Goal: Contribute content

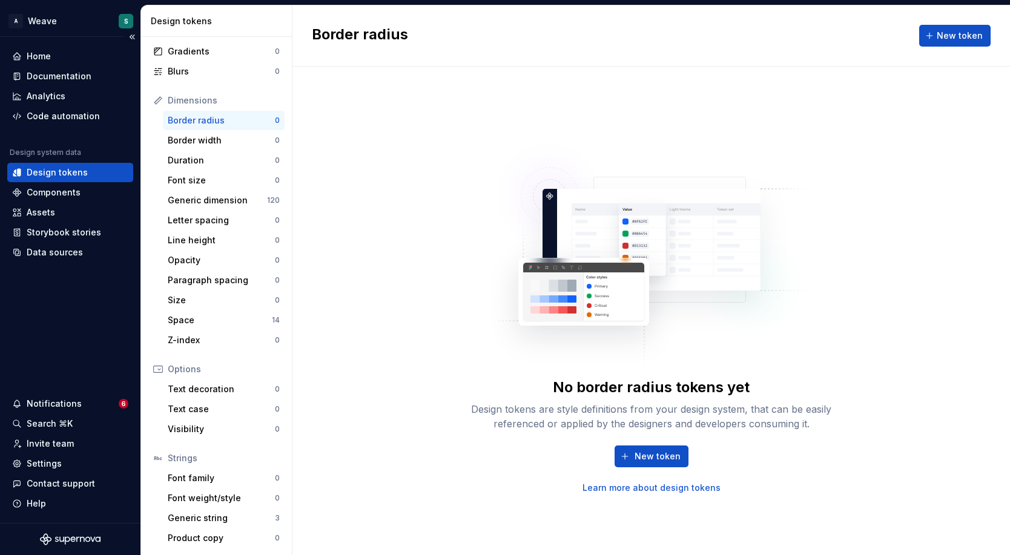
scroll to position [108, 0]
click at [62, 18] on html "A Weave S Home Documentation Analytics Code automation Design system data Desig…" at bounding box center [505, 277] width 1010 height 555
click at [56, 76] on div "Documentation" at bounding box center [59, 76] width 65 height 12
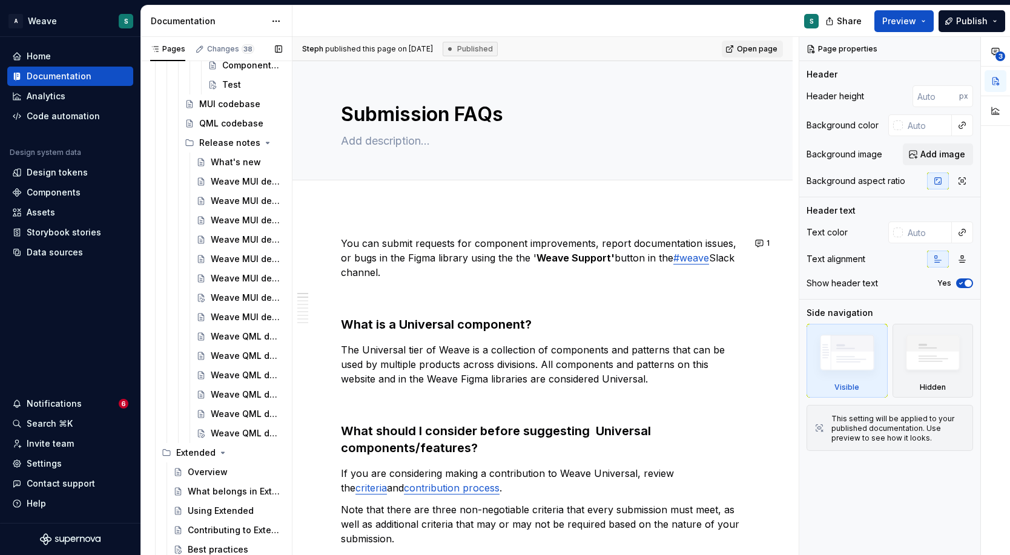
scroll to position [796, 0]
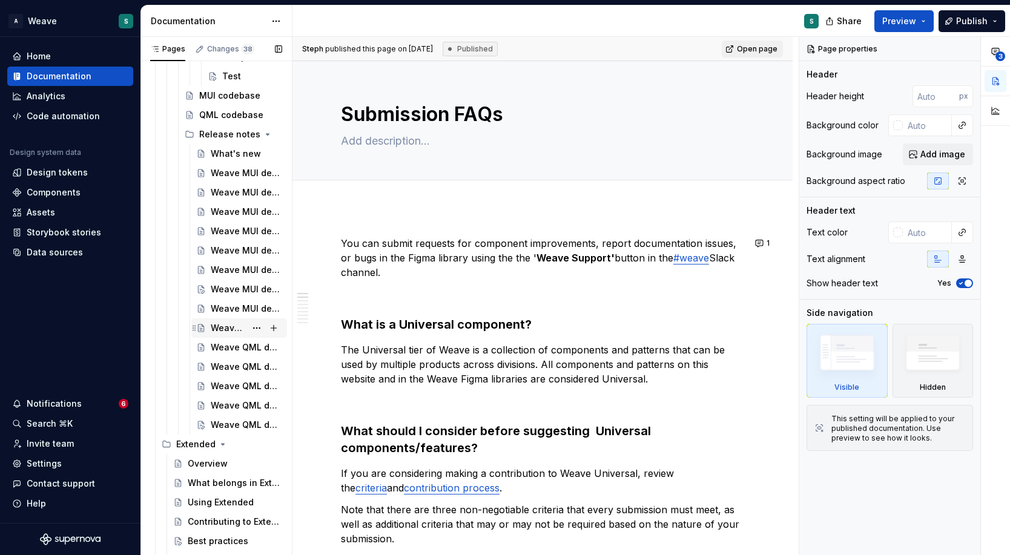
click at [237, 327] on div "Weave QML developer toolkit v2.1.3 release notes" at bounding box center [228, 328] width 35 height 12
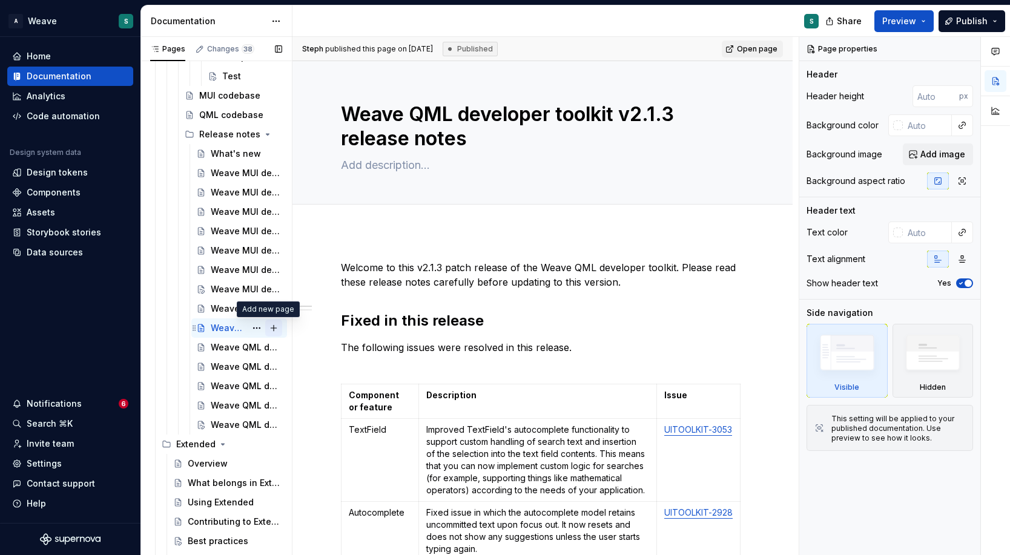
click at [266, 328] on button "Page tree" at bounding box center [273, 328] width 17 height 17
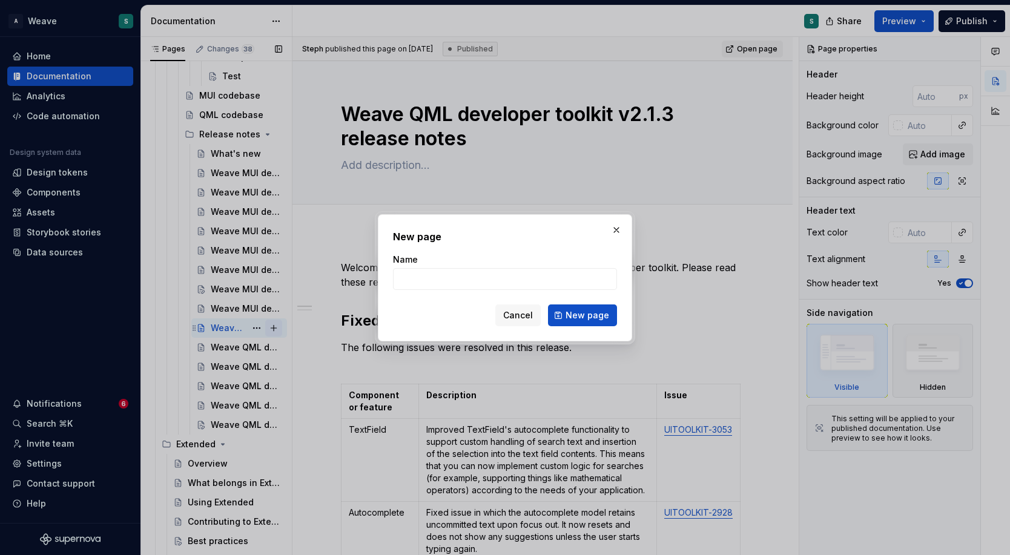
type textarea "*"
type input "Weave QML developer toolkit v2.2.0 release notes"
click at [595, 322] on button "New page" at bounding box center [582, 316] width 69 height 22
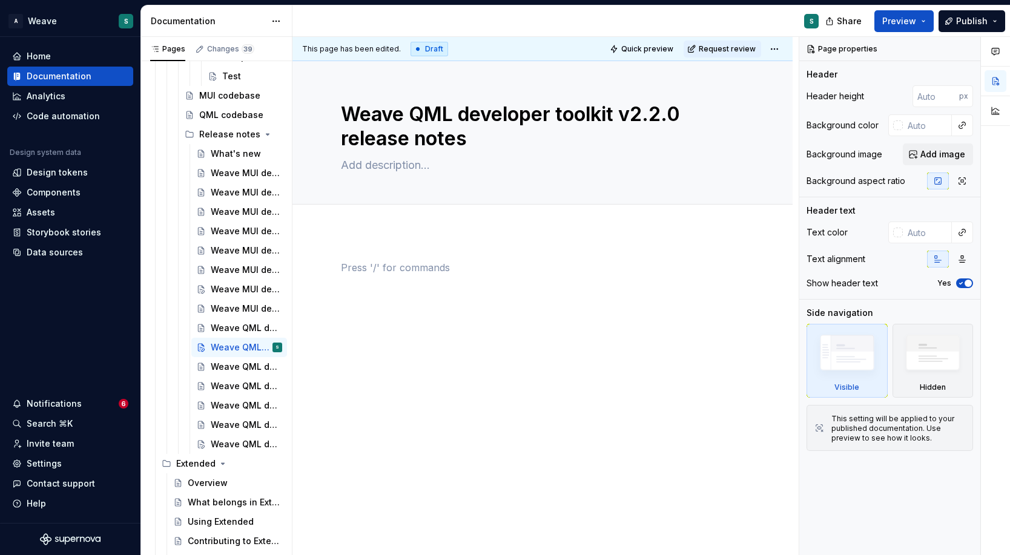
click at [373, 244] on div at bounding box center [542, 359] width 500 height 256
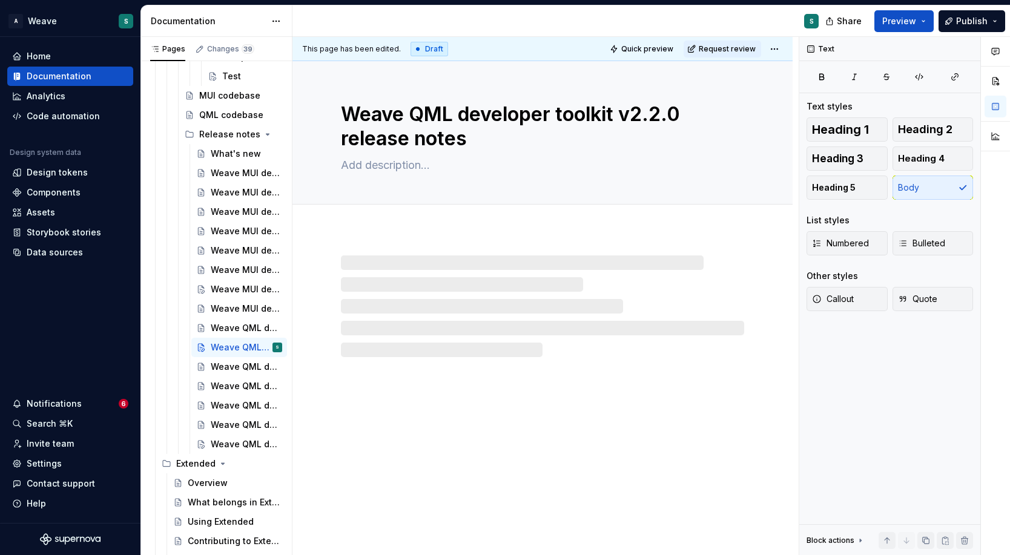
click at [358, 269] on div at bounding box center [542, 306] width 403 height 102
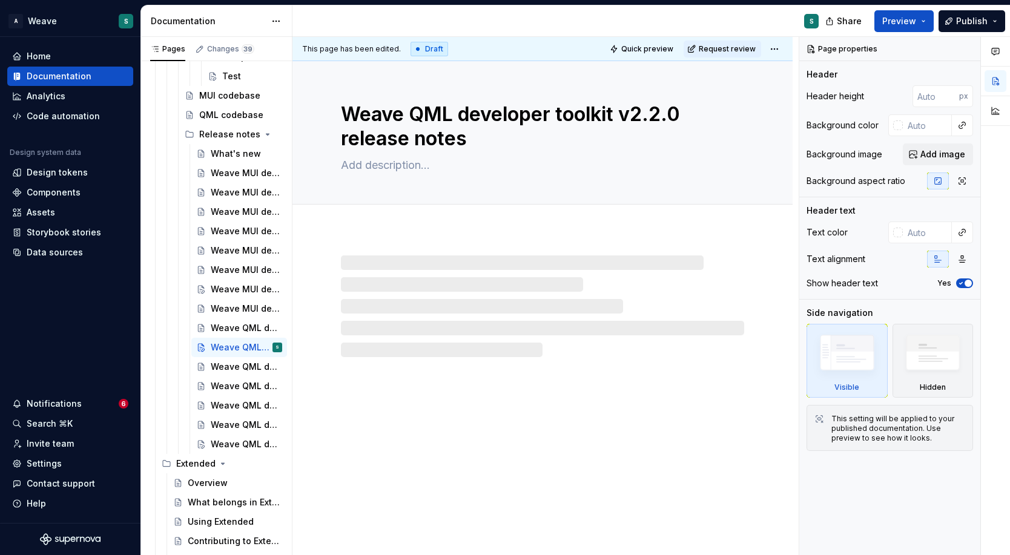
type textarea "*"
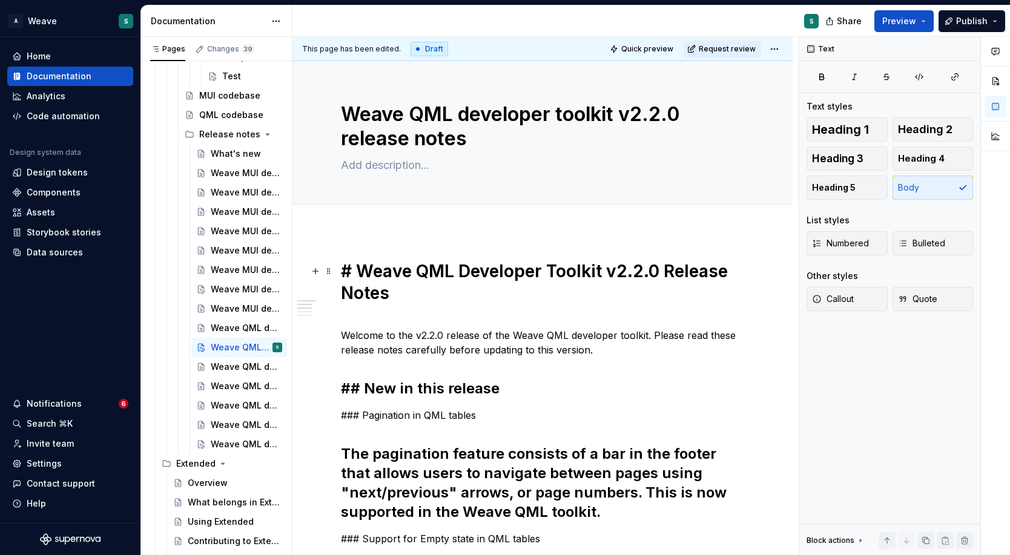
click at [358, 268] on h1 "# Weave QML Developer Toolkit v2.2.0 Release Notes" at bounding box center [542, 282] width 403 height 44
click at [381, 341] on p "Welcome to the v2.2.0 release of the Weave QML developer toolkit. Please read t…" at bounding box center [542, 336] width 403 height 44
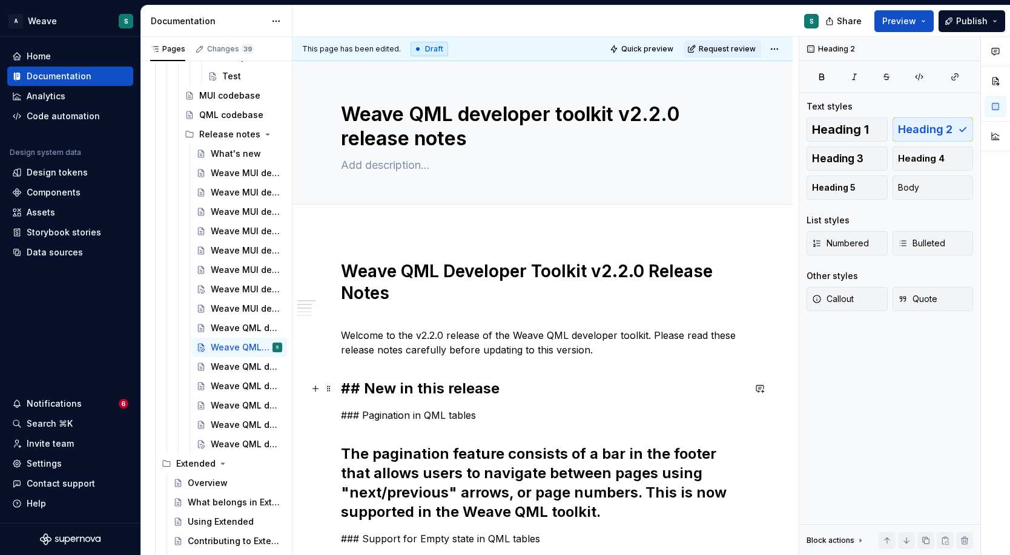
click at [363, 386] on h2 "## New in this release" at bounding box center [542, 388] width 403 height 19
click at [378, 386] on h2 "New in this release" at bounding box center [542, 388] width 403 height 19
click at [443, 412] on p "Pagination in QML tables" at bounding box center [542, 415] width 403 height 15
click at [858, 162] on span "Heading 3" at bounding box center [837, 159] width 51 height 12
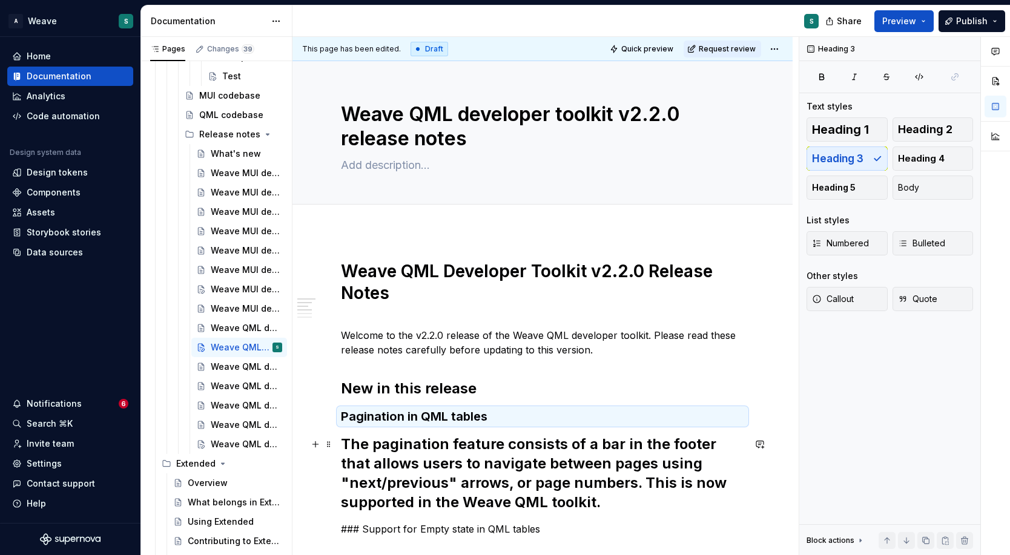
click at [343, 446] on h2 "The pagination feature consists of a bar in the footer that allows users to nav…" at bounding box center [542, 473] width 403 height 77
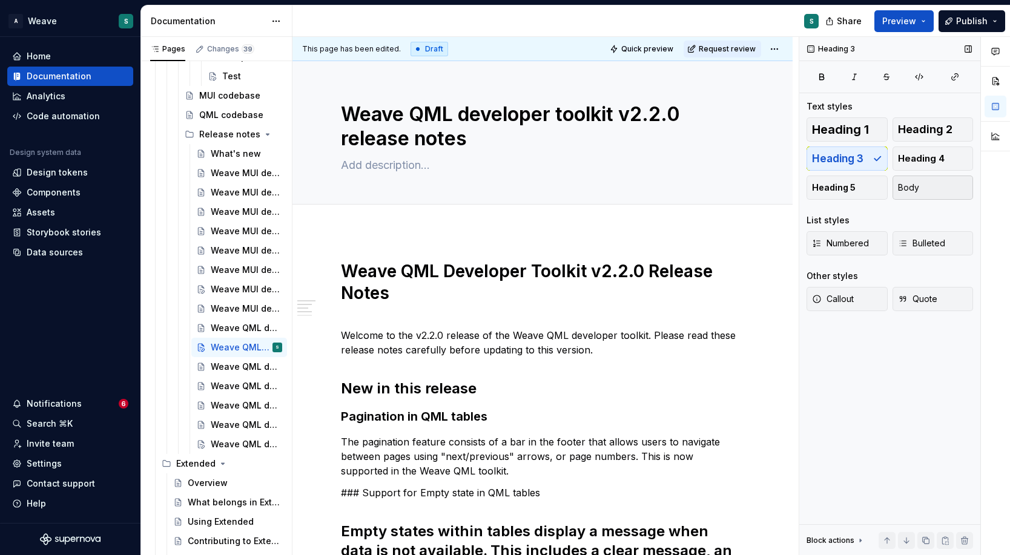
click at [913, 189] on span "Body" at bounding box center [908, 188] width 21 height 12
click at [458, 352] on p "Welcome to the v2.2.0 release of the Weave QML developer toolkit. Please read t…" at bounding box center [542, 336] width 403 height 44
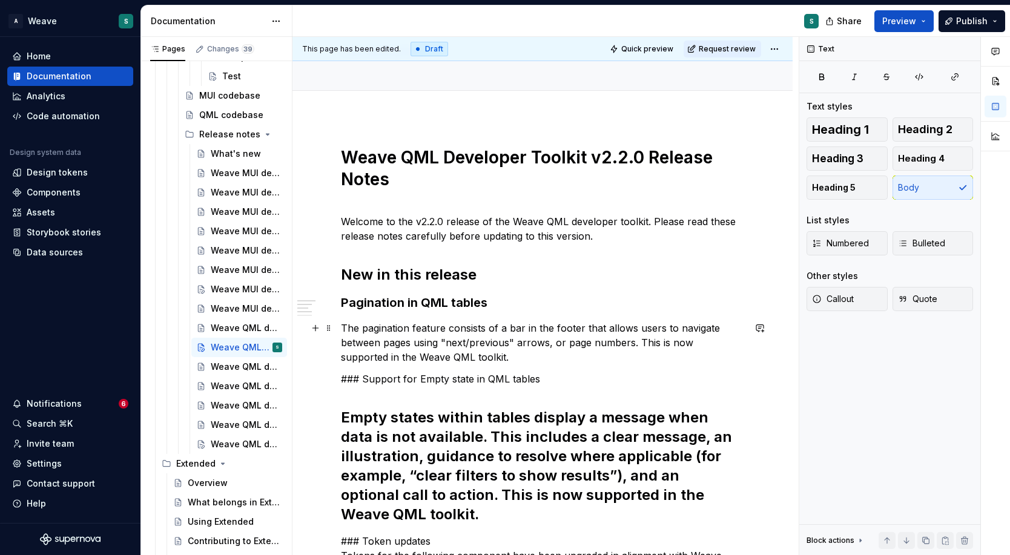
scroll to position [120, 0]
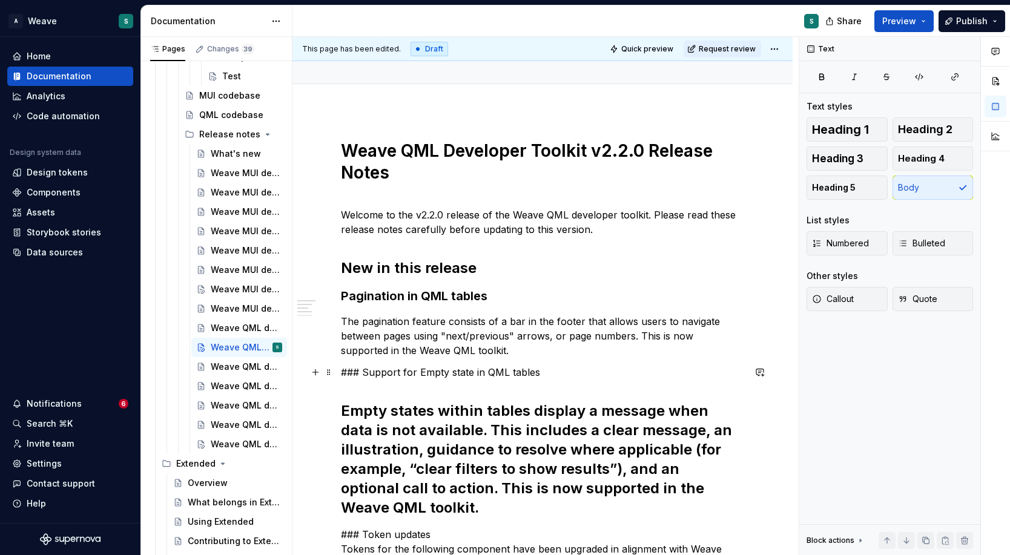
click at [360, 370] on p "### Support for Empty state in QML tables" at bounding box center [542, 372] width 403 height 15
click at [848, 161] on span "Heading 3" at bounding box center [837, 159] width 51 height 12
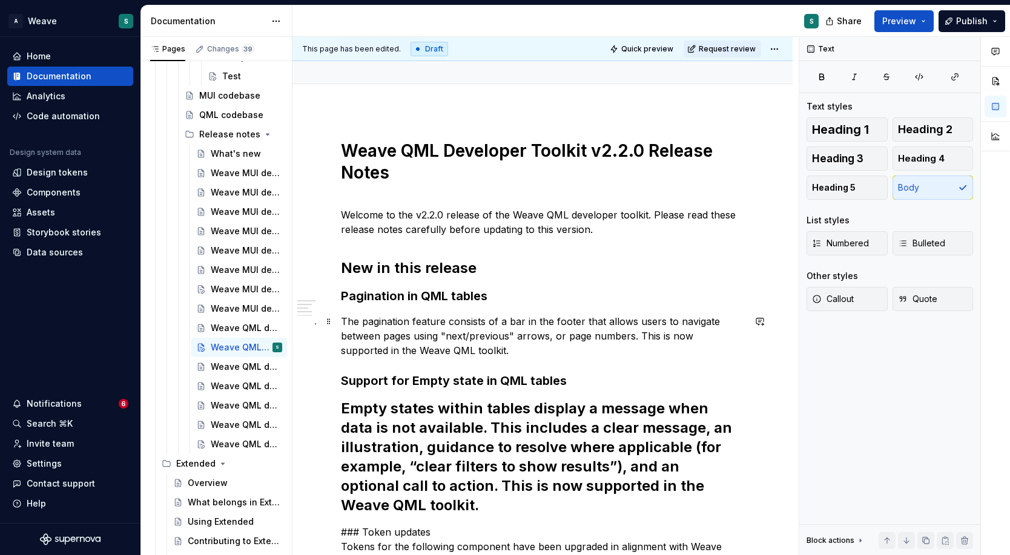
click at [480, 354] on p "The pagination feature consists of a bar in the footer that allows users to nav…" at bounding box center [542, 336] width 403 height 44
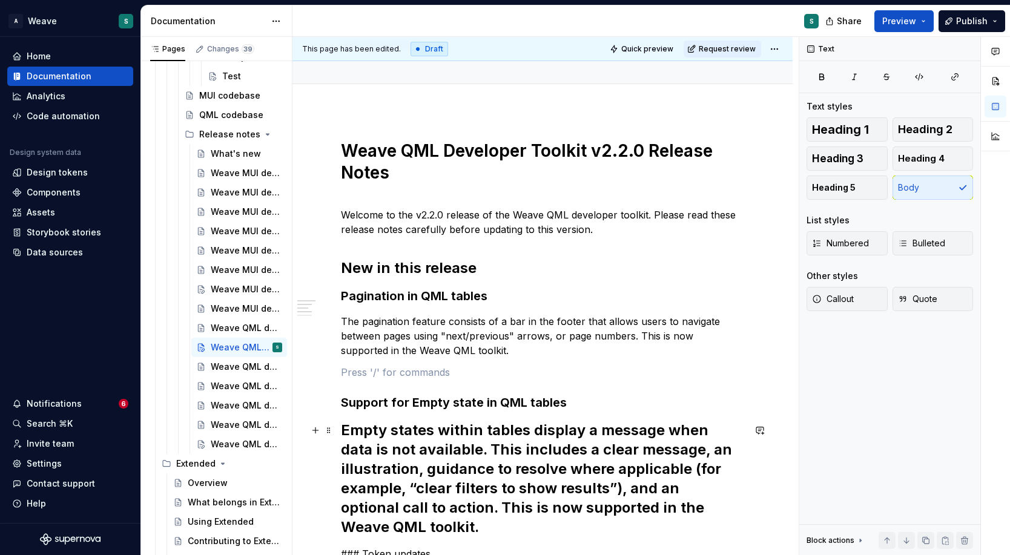
click at [354, 431] on h2 "Empty states within tables display a message when data is not available. This i…" at bounding box center [542, 479] width 403 height 116
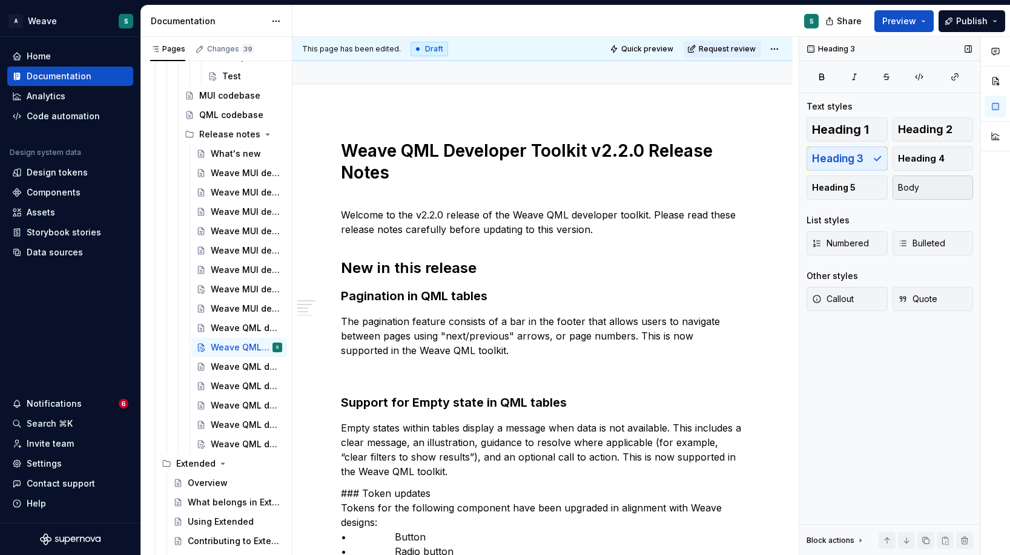
click at [916, 186] on span "Body" at bounding box center [908, 188] width 21 height 12
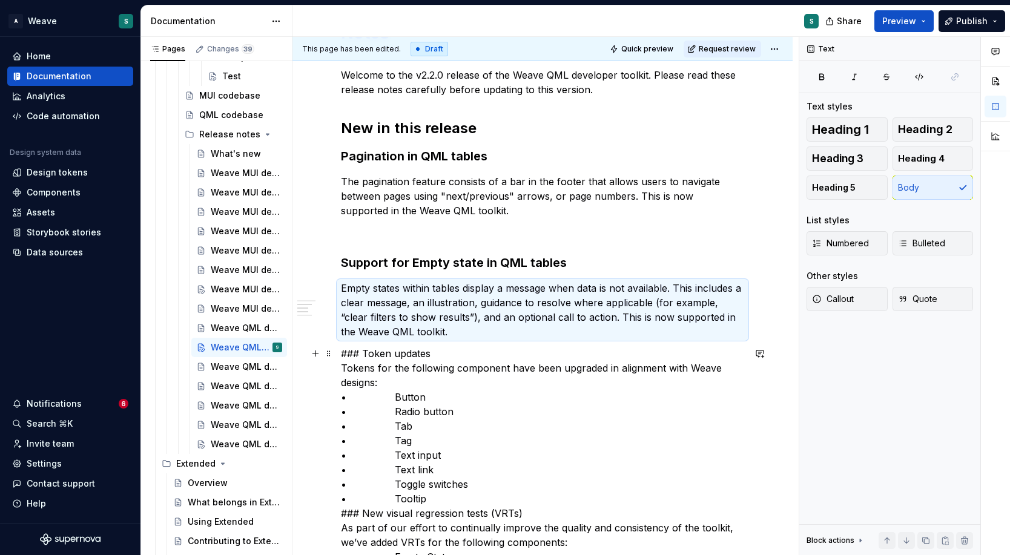
scroll to position [268, 0]
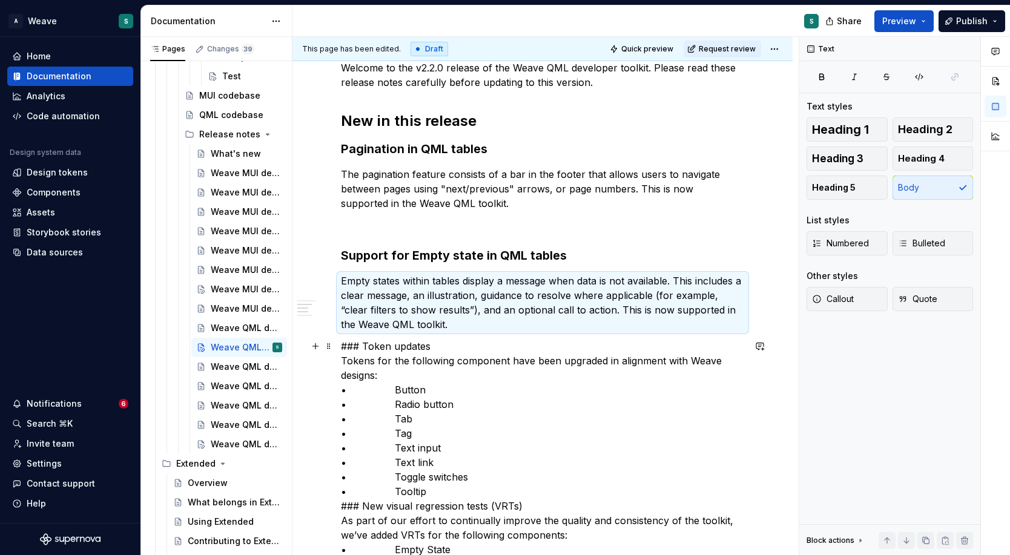
click at [339, 346] on div "Weave QML Developer Toolkit v2.2.0 Release Notes Welcome to the v2.2.0 release …" at bounding box center [542, 442] width 500 height 956
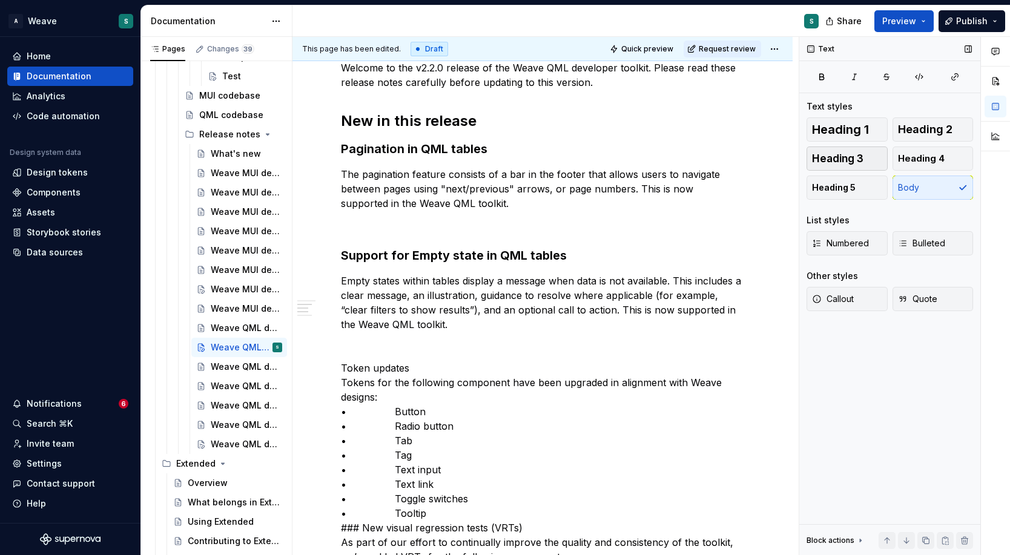
click at [869, 157] on button "Heading 3" at bounding box center [846, 159] width 81 height 24
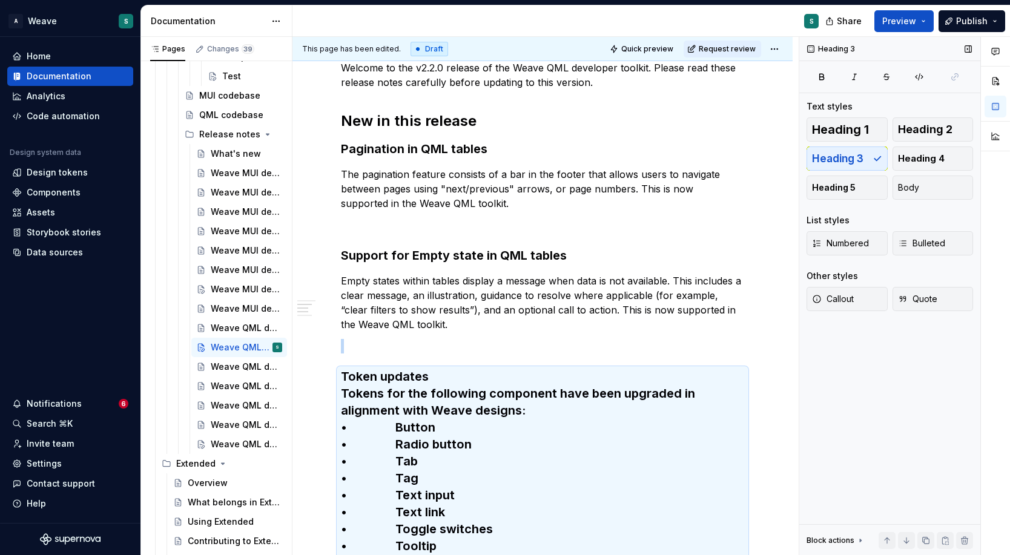
scroll to position [470, 0]
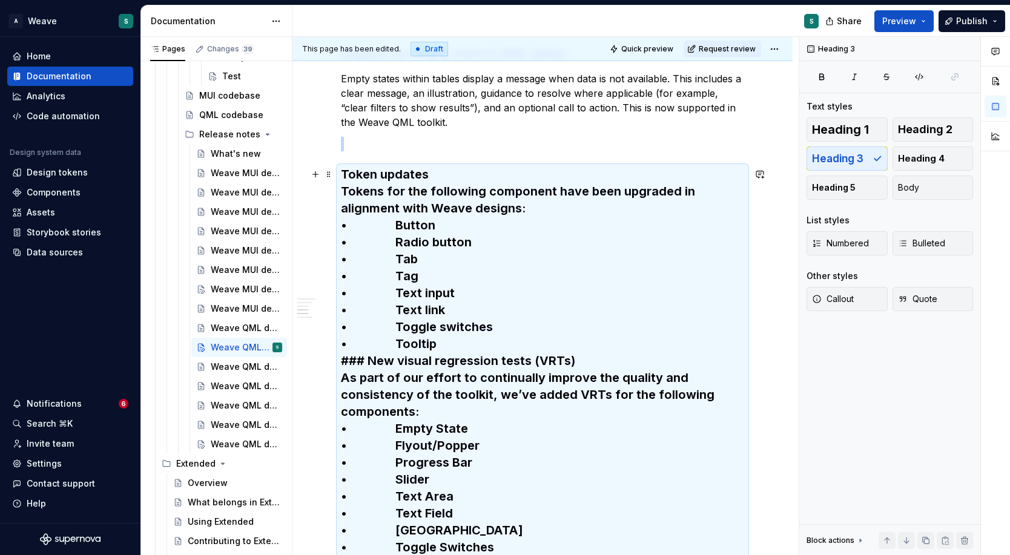
click at [341, 188] on h3 "Token updates Tokens for the following component have been upgraded in alignmen…" at bounding box center [542, 361] width 403 height 390
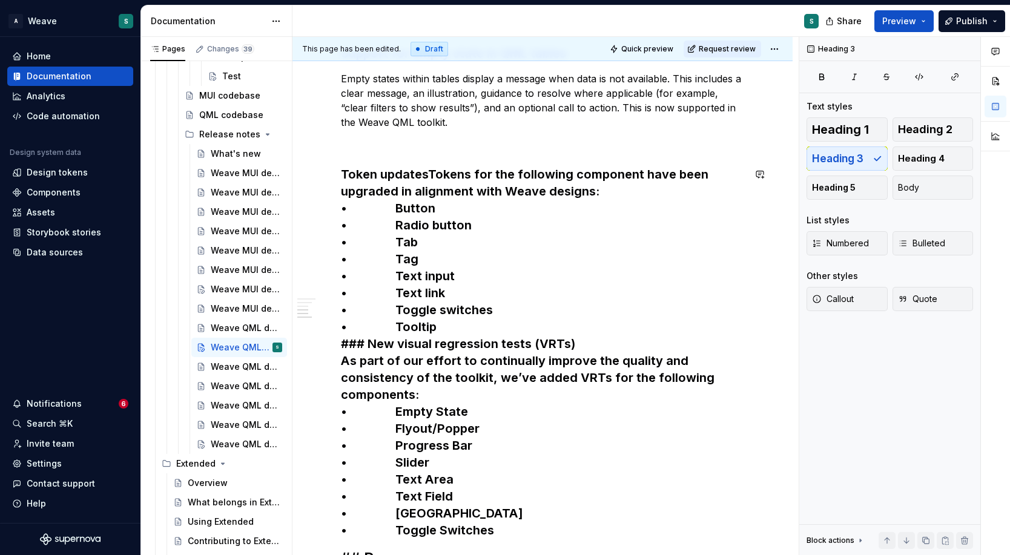
scroll to position [346, 0]
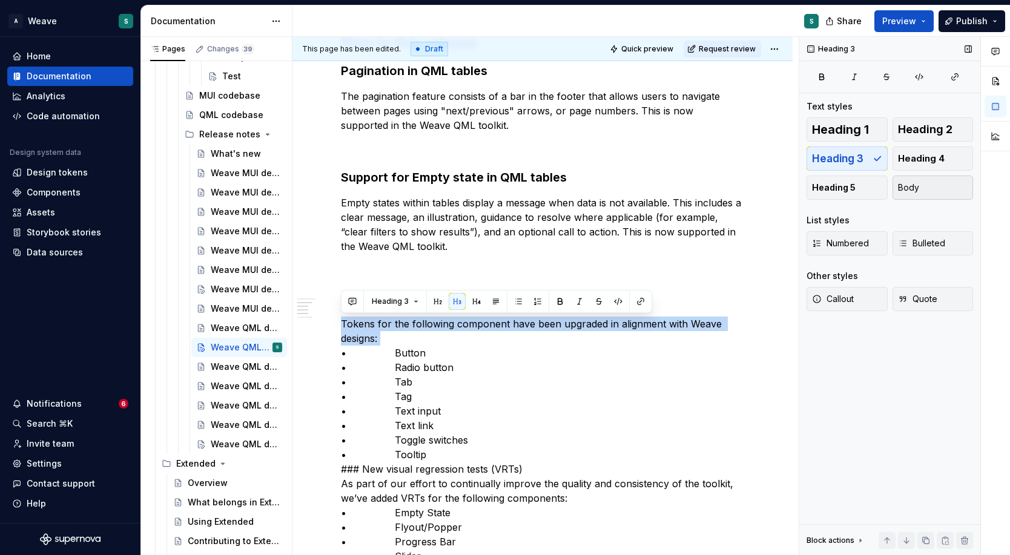
click at [933, 185] on button "Body" at bounding box center [932, 188] width 81 height 24
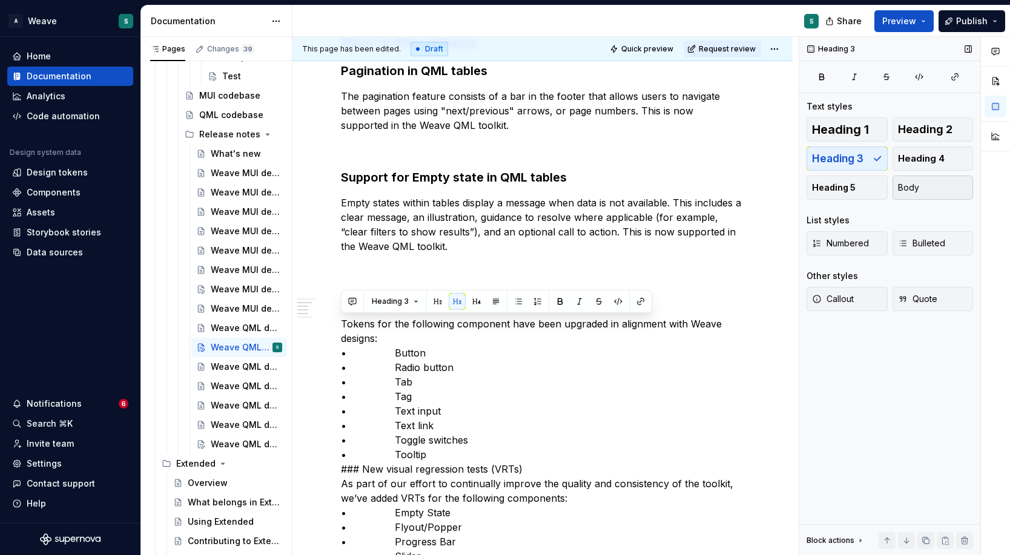
scroll to position [412, 0]
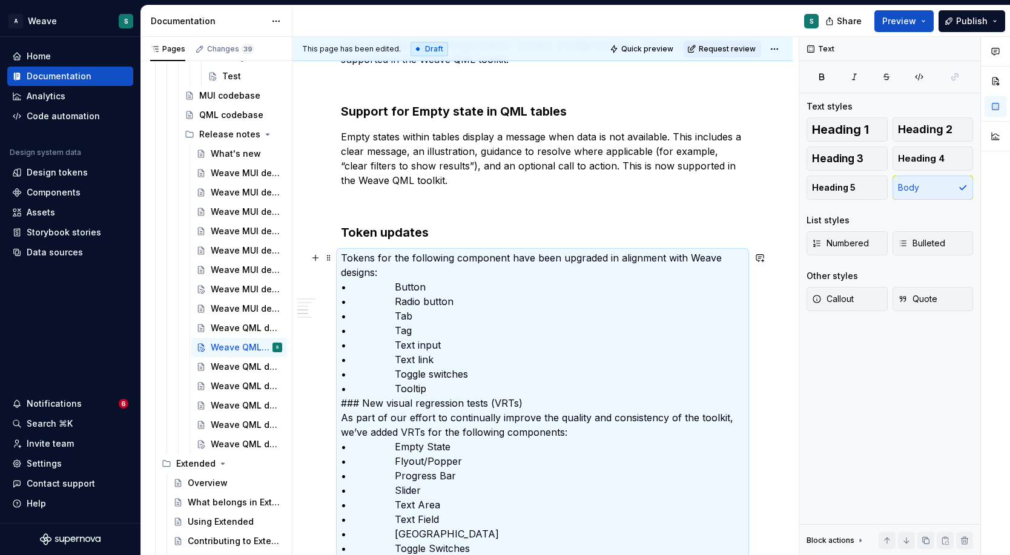
click at [417, 264] on p "Tokens for the following component have been upgraded in alignment with Weave d…" at bounding box center [542, 403] width 403 height 305
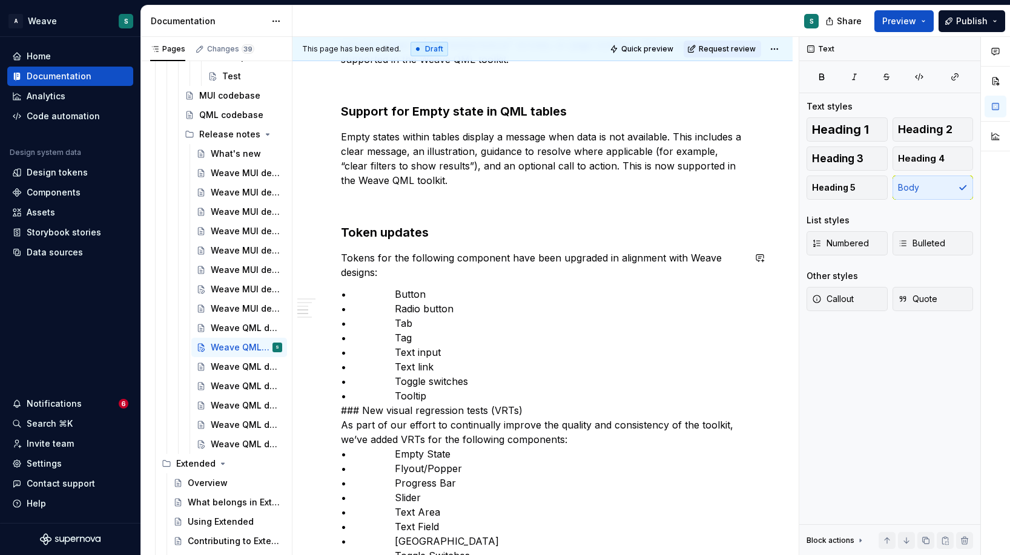
scroll to position [397, 0]
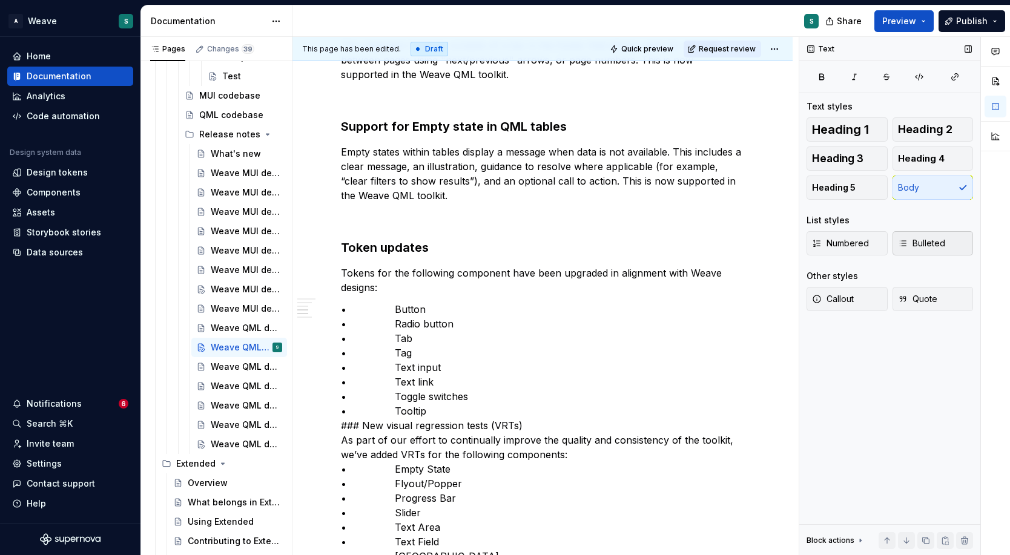
click at [937, 236] on button "Bulleted" at bounding box center [932, 243] width 81 height 24
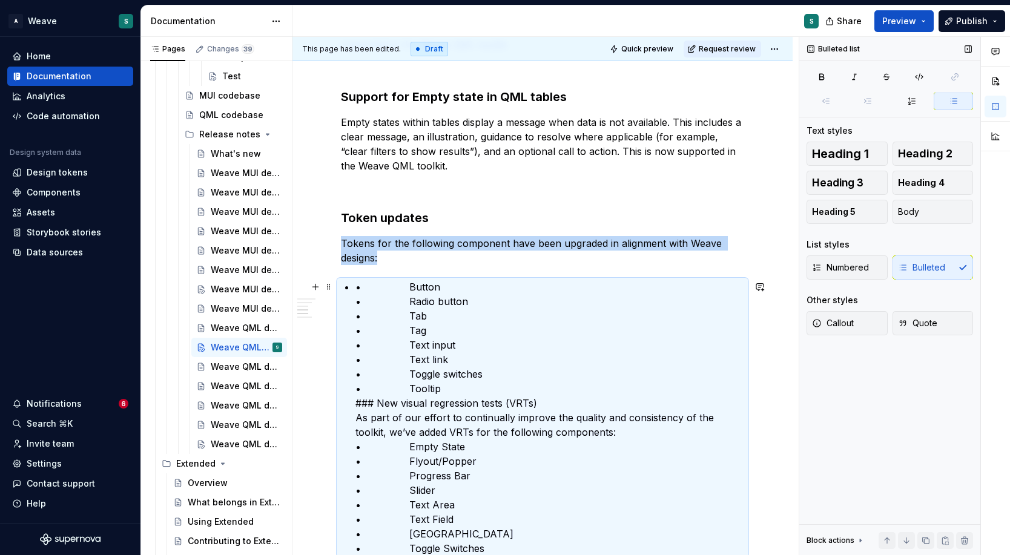
click at [406, 283] on p "• Button • Radio button • Tab • Tag • Text input • Text link • Toggle switches …" at bounding box center [549, 418] width 389 height 276
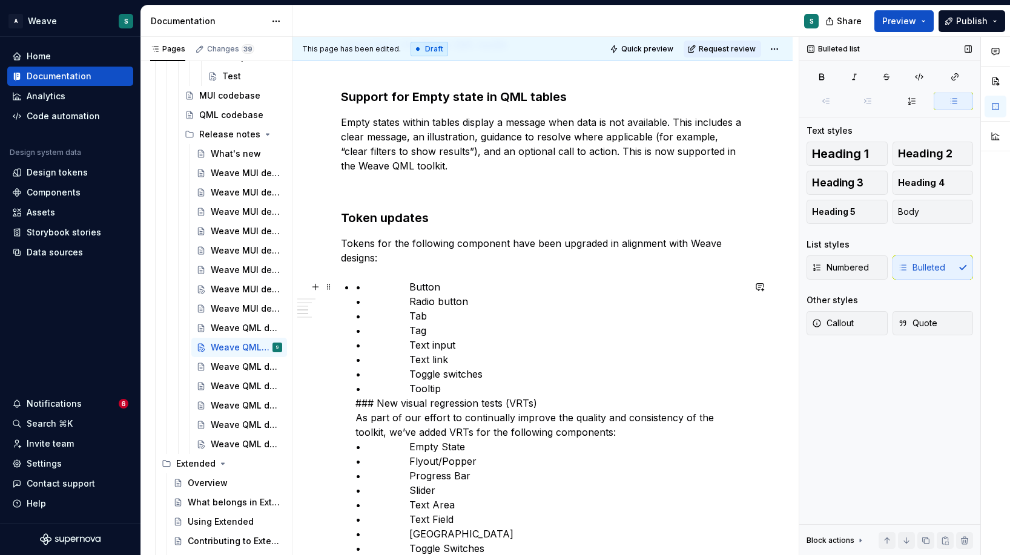
click at [353, 397] on div "Weave QML Developer Toolkit v2.2.0 Release Notes Welcome to the v2.2.0 release …" at bounding box center [542, 235] width 403 height 802
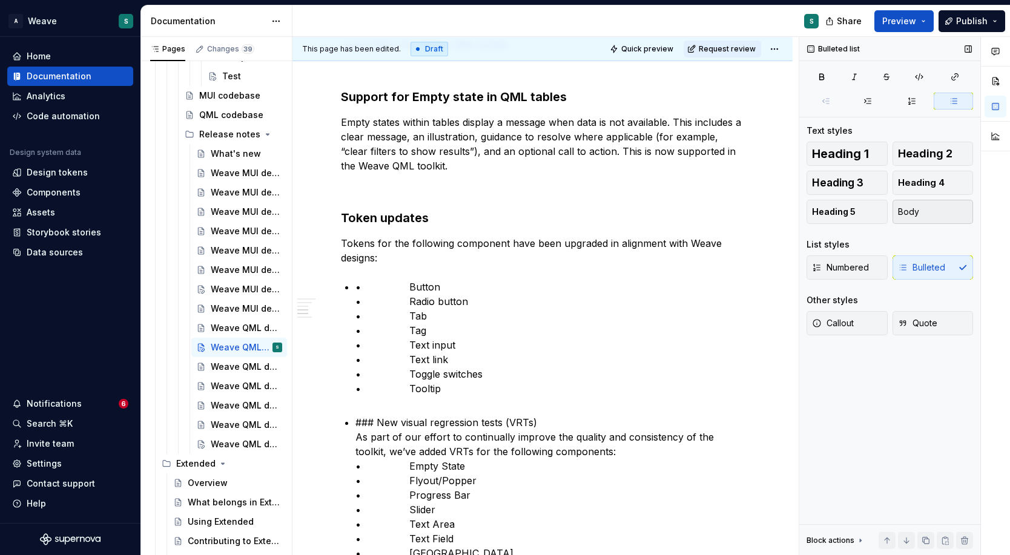
click at [932, 216] on button "Body" at bounding box center [932, 212] width 81 height 24
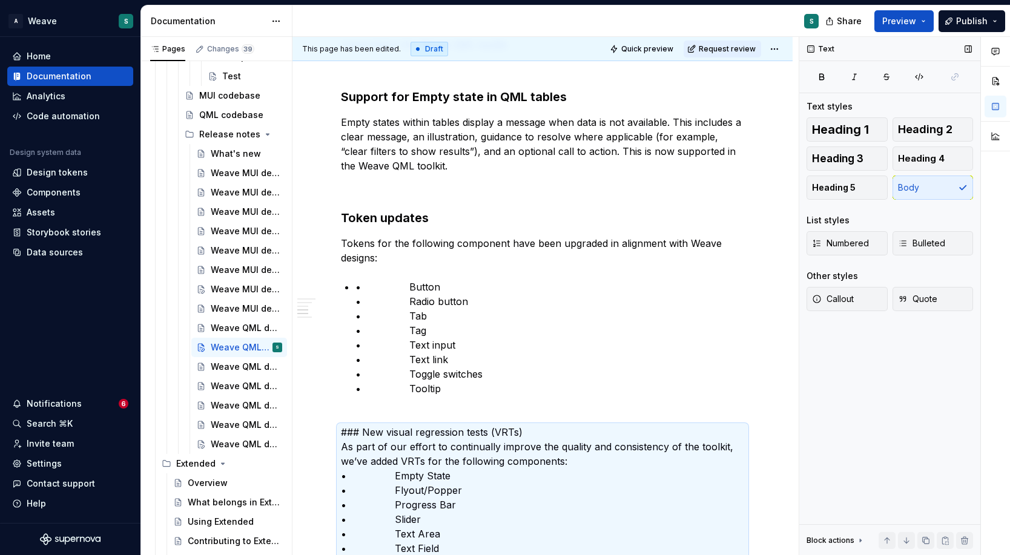
scroll to position [455, 0]
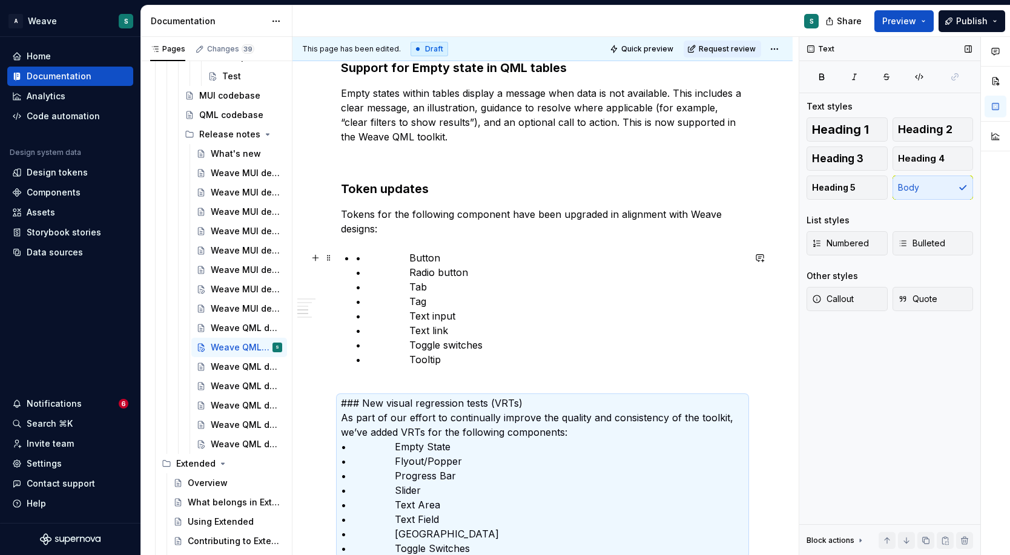
click at [394, 262] on p "• Button • Radio button • Tab • Tag • Text input • Text link • Toggle switches …" at bounding box center [549, 316] width 389 height 131
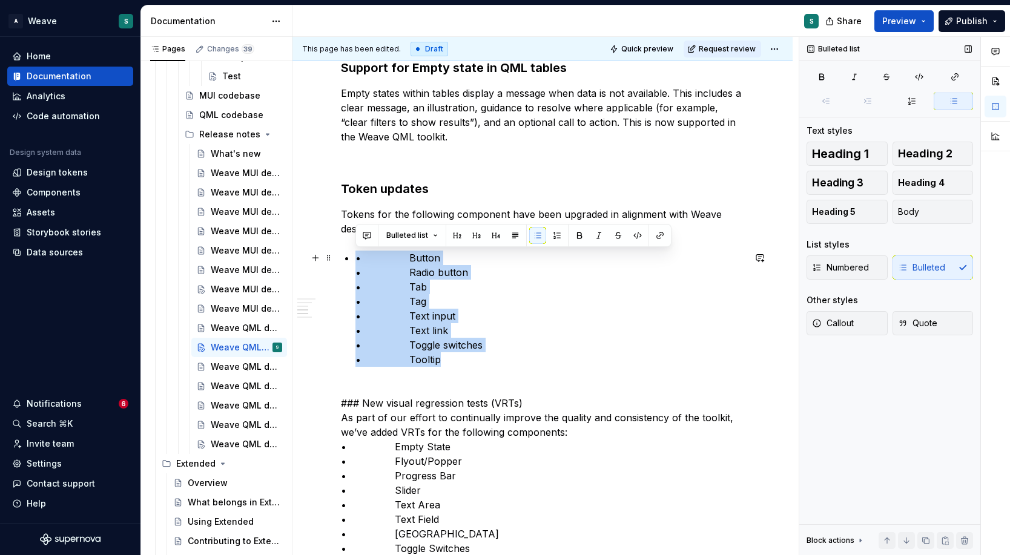
drag, startPoint x: 355, startPoint y: 259, endPoint x: 467, endPoint y: 360, distance: 150.0
click at [467, 360] on p "• Button • Radio button • Tab • Tag • Text input • Text link • Toggle switches …" at bounding box center [549, 316] width 389 height 131
click at [932, 269] on div "Numbered Bulleted" at bounding box center [889, 267] width 166 height 24
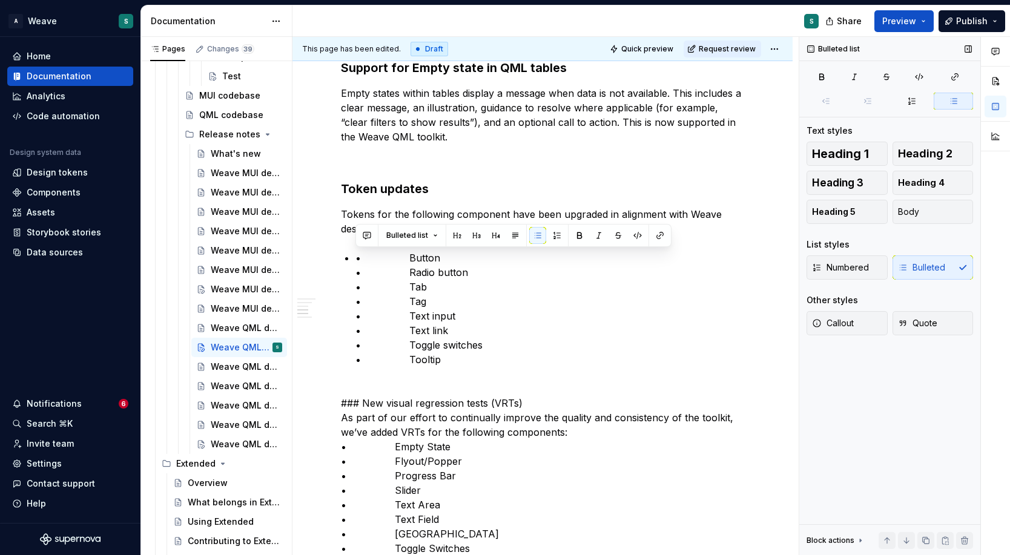
click at [932, 269] on div "Numbered Bulleted" at bounding box center [889, 267] width 166 height 24
click at [406, 258] on p "• Button • Radio button • Tab • Tag • Text input • Text link • Toggle switches …" at bounding box center [549, 316] width 389 height 131
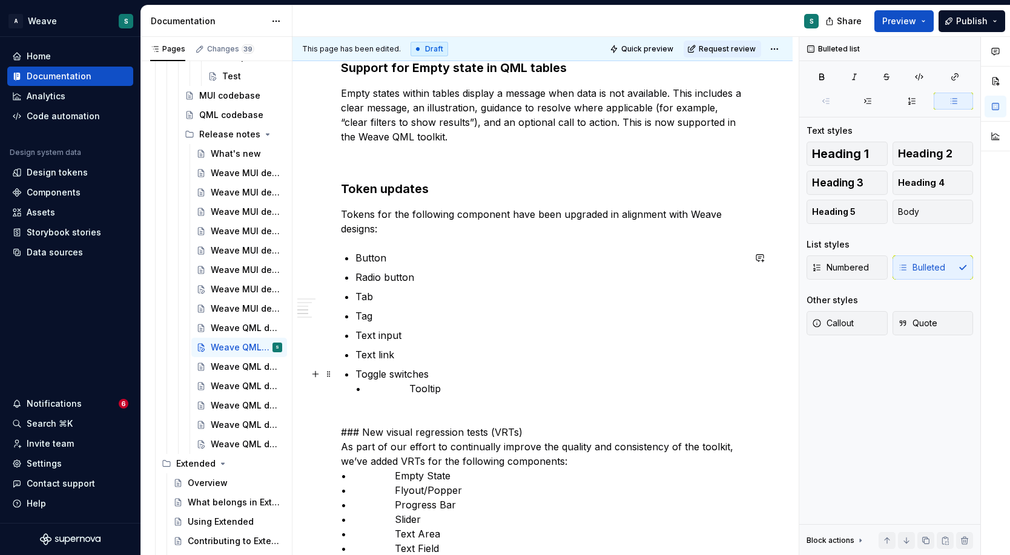
click at [405, 387] on p "Toggle switches • Tooltip" at bounding box center [549, 389] width 389 height 44
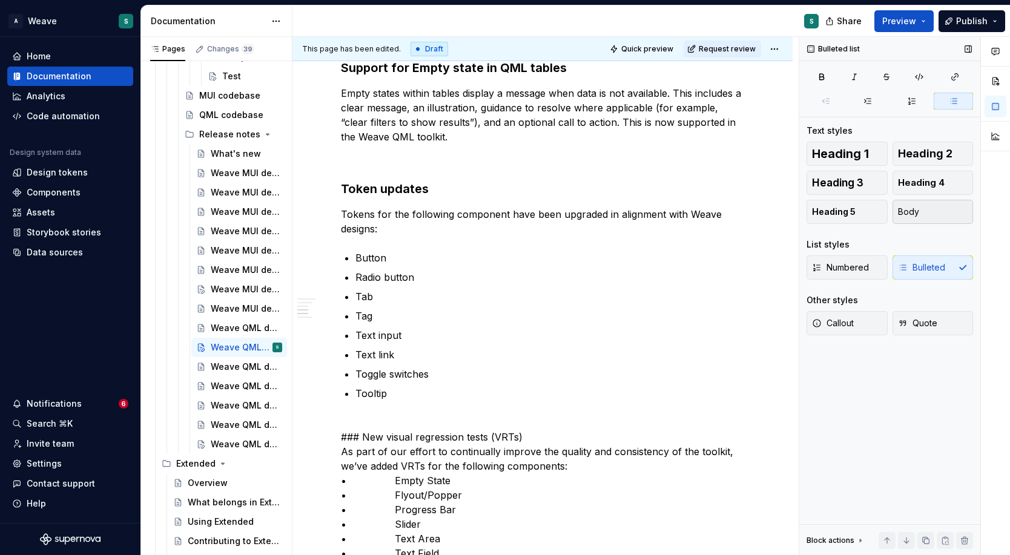
click at [932, 211] on button "Body" at bounding box center [932, 212] width 81 height 24
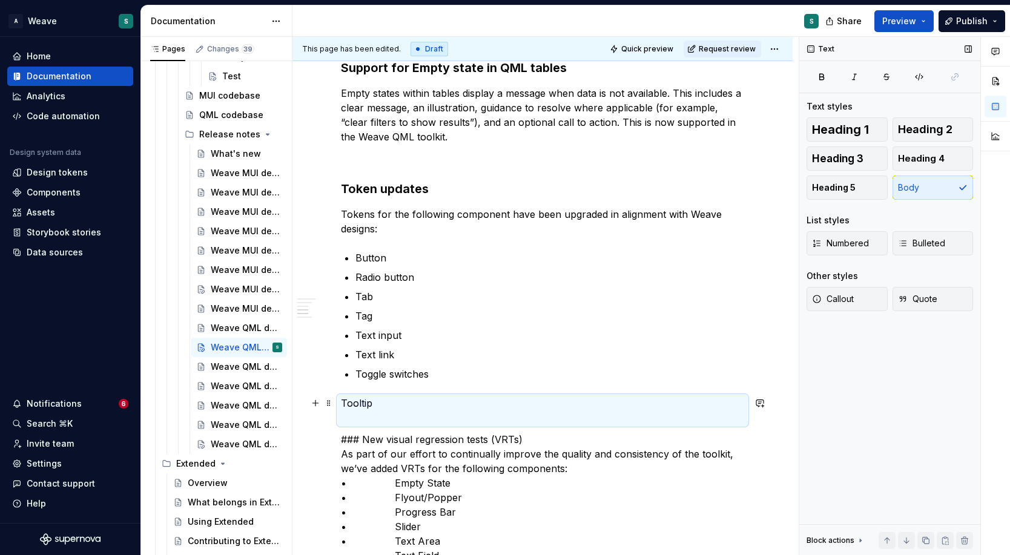
click at [346, 401] on p "Tooltip" at bounding box center [542, 410] width 403 height 29
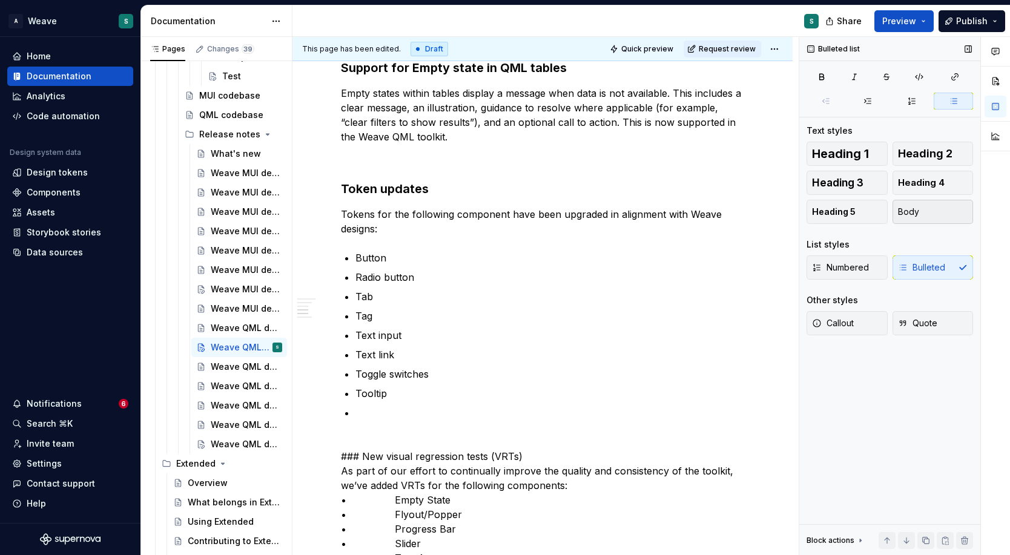
click at [921, 214] on button "Body" at bounding box center [932, 212] width 81 height 24
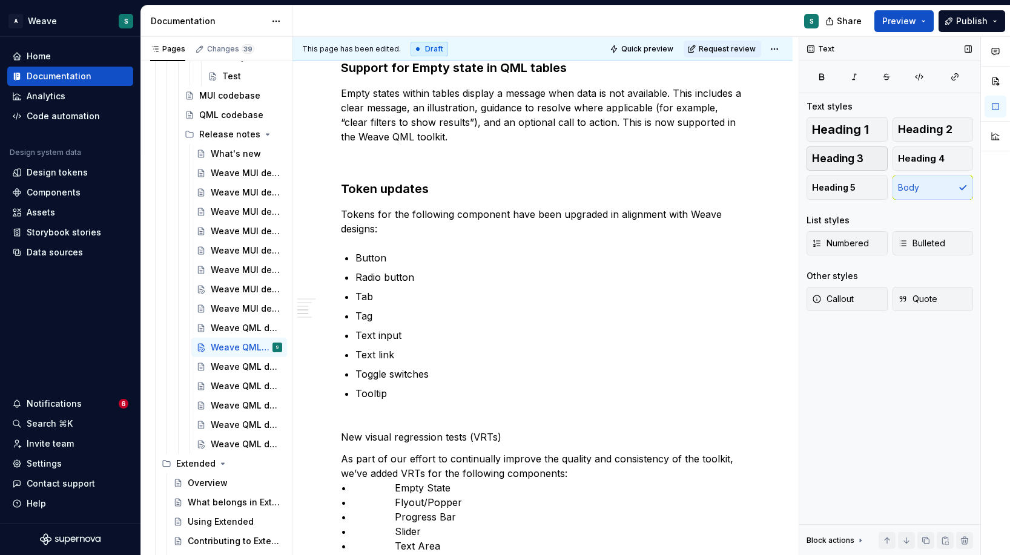
click at [849, 159] on span "Heading 3" at bounding box center [837, 159] width 51 height 12
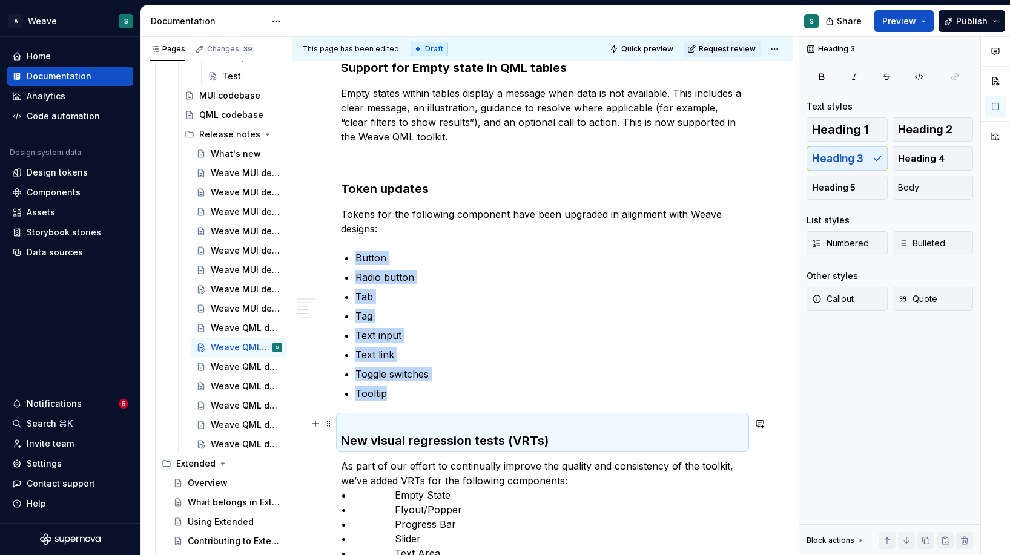
click at [413, 426] on h3 "New visual regression tests (VRTs)" at bounding box center [542, 432] width 403 height 34
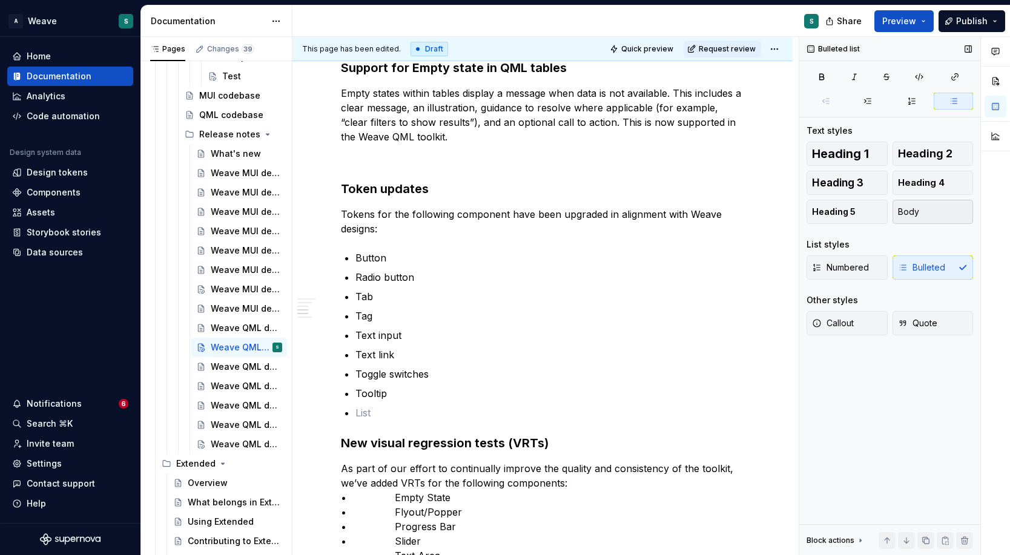
click at [918, 220] on button "Body" at bounding box center [932, 212] width 81 height 24
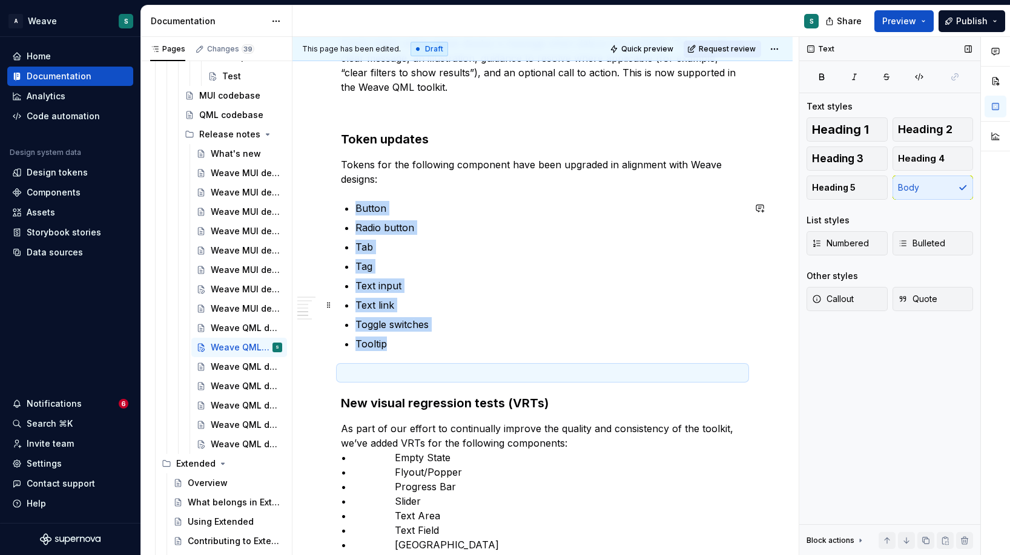
scroll to position [512, 0]
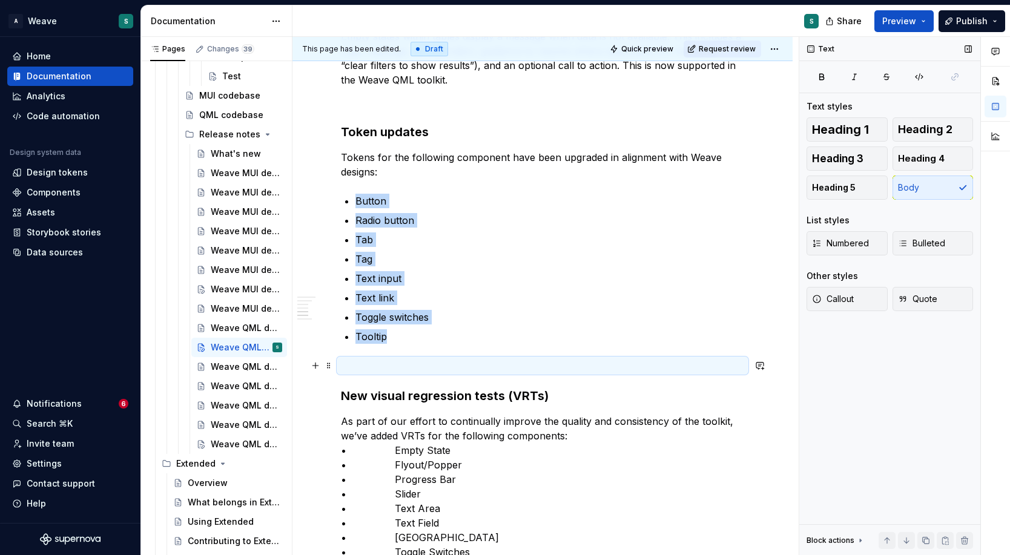
click at [559, 366] on p at bounding box center [542, 365] width 403 height 15
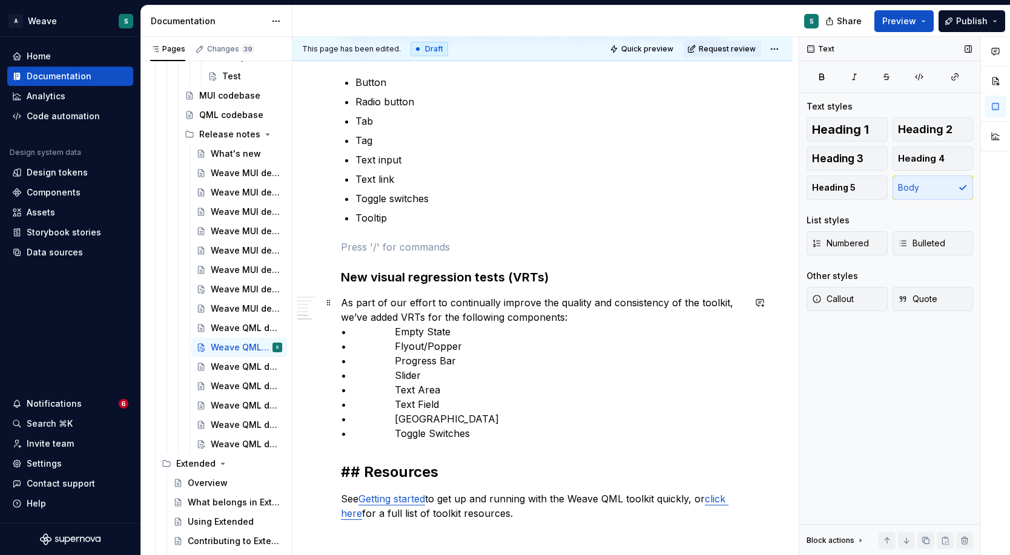
scroll to position [636, 0]
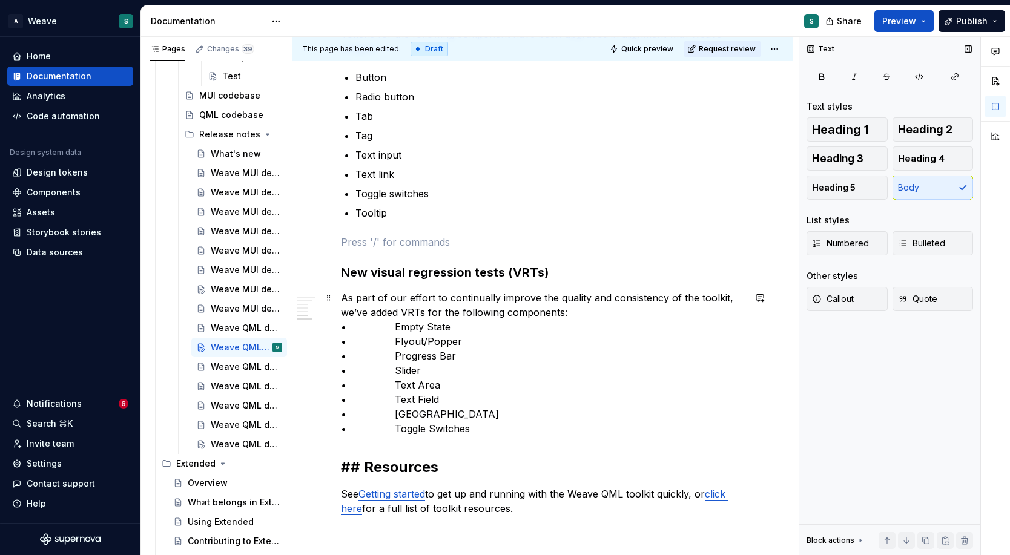
click at [400, 308] on p "As part of our effort to continually improve the quality and consistency of the…" at bounding box center [542, 363] width 403 height 145
click at [388, 323] on p "As part of our effort to continually improve the quality and consistency of the…" at bounding box center [542, 363] width 403 height 145
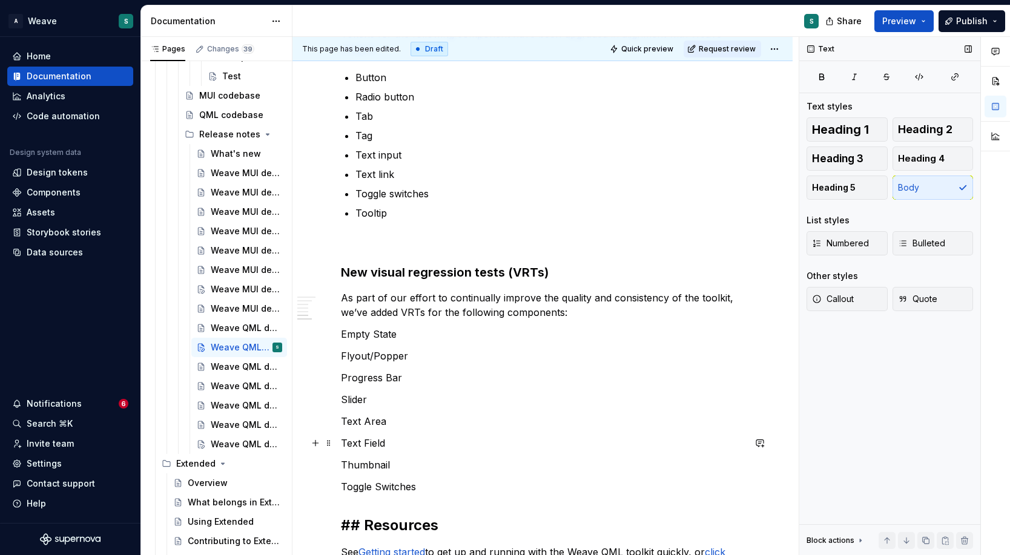
scroll to position [1, 0]
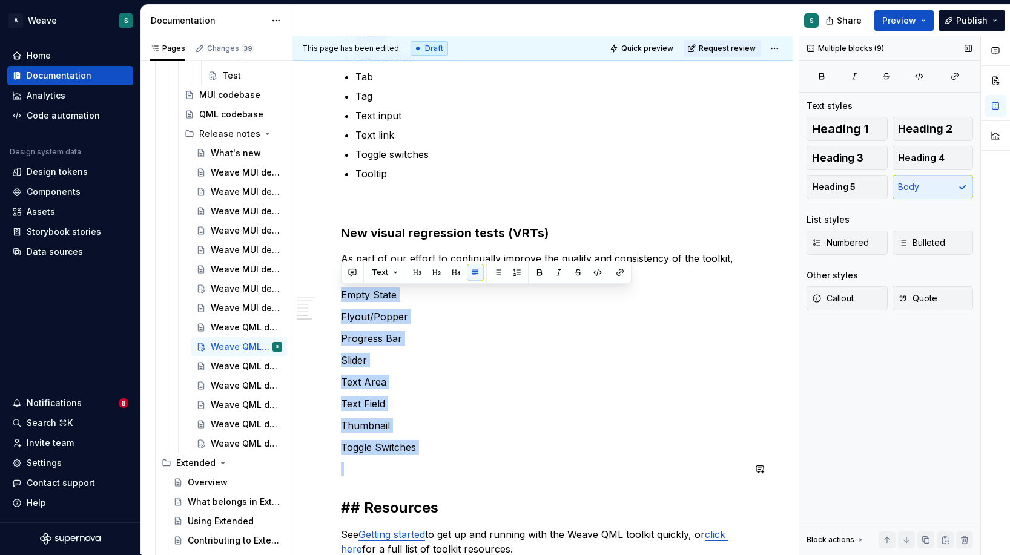
drag, startPoint x: 341, startPoint y: 295, endPoint x: 412, endPoint y: 458, distance: 177.8
click at [412, 458] on div "Weave QML Developer Toolkit v2.2.0 Release Notes Welcome to the v2.2.0 release …" at bounding box center [542, 70] width 403 height 971
click at [908, 239] on span "Bulleted" at bounding box center [921, 243] width 47 height 12
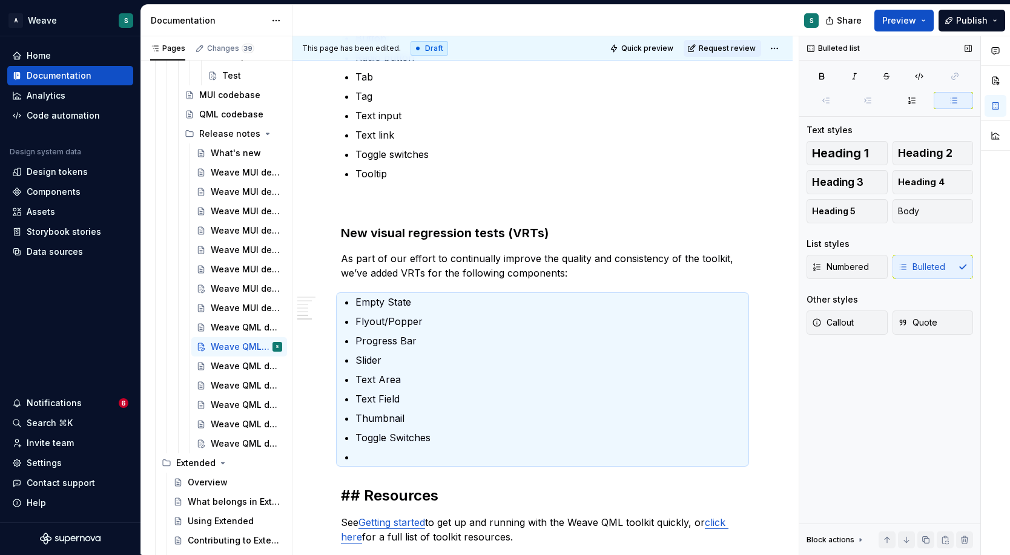
scroll to position [5, 0]
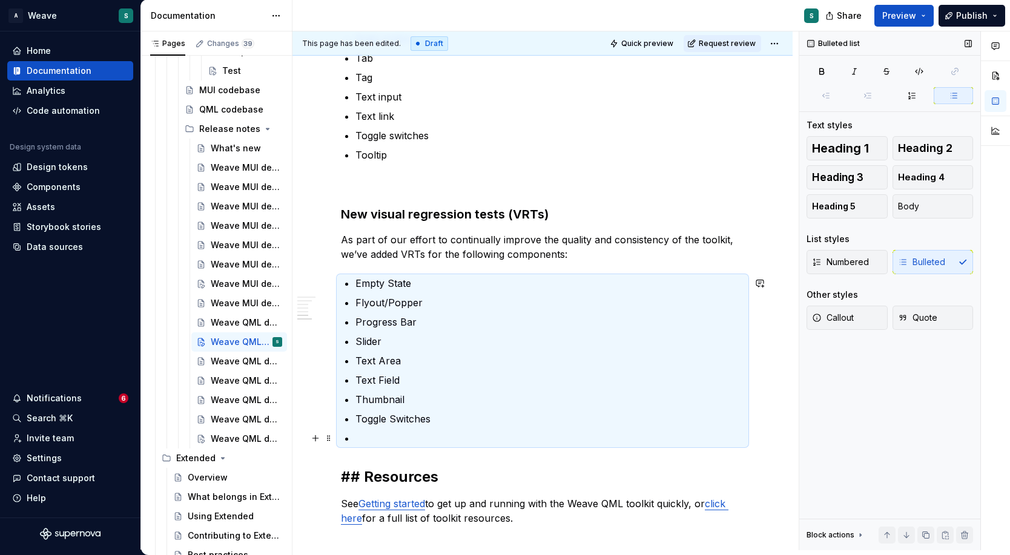
click at [366, 437] on p at bounding box center [549, 438] width 389 height 15
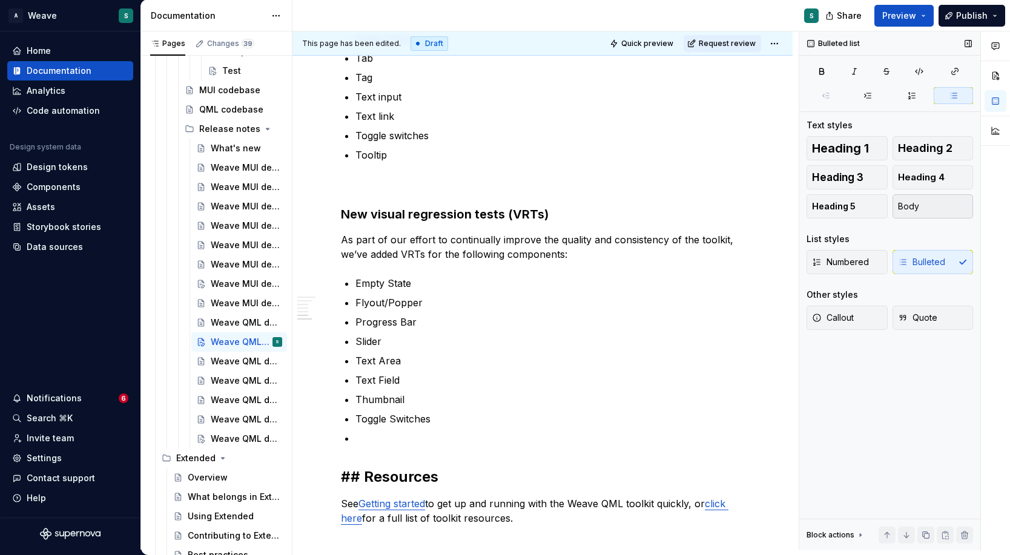
click at [928, 202] on button "Body" at bounding box center [932, 206] width 81 height 24
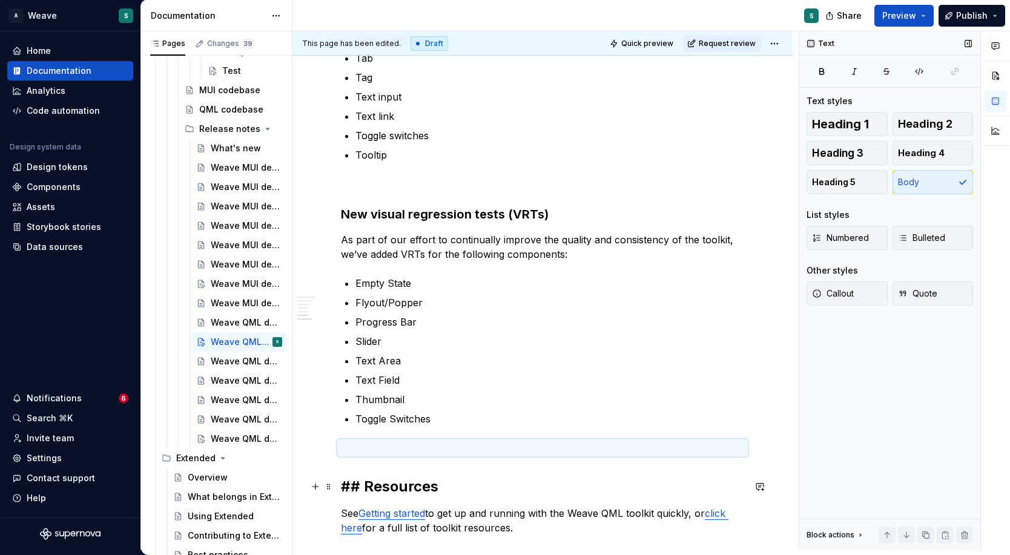
click at [363, 483] on h2 "## Resources" at bounding box center [542, 486] width 403 height 19
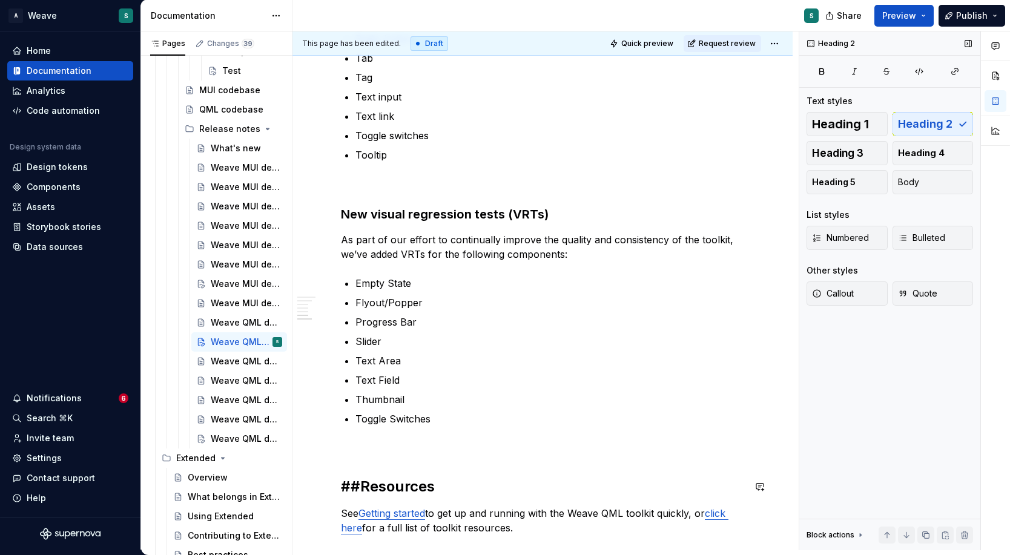
scroll to position [694, 0]
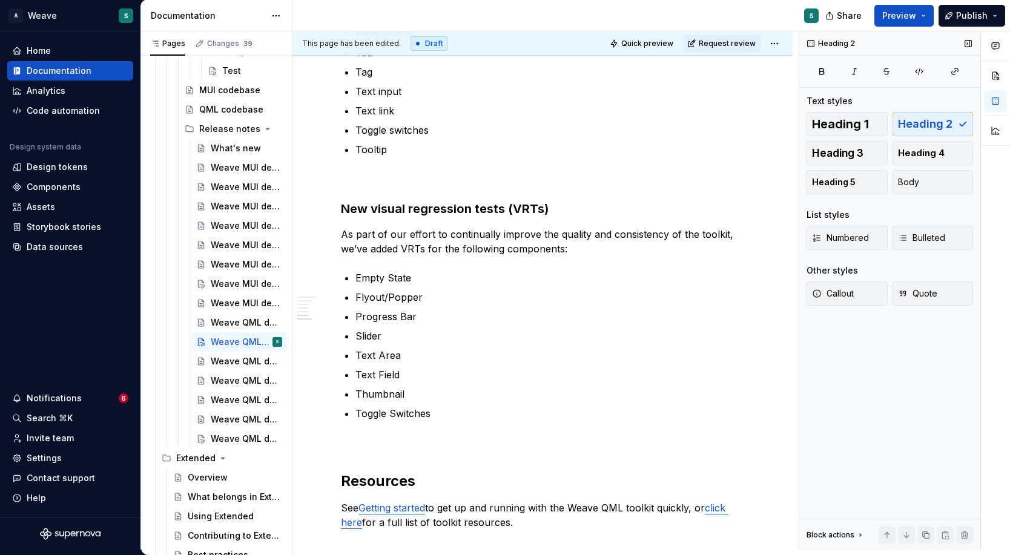
click at [927, 122] on div "Heading 1 Heading 2 Heading 3 Heading 4 Heading 5 Body" at bounding box center [889, 153] width 166 height 82
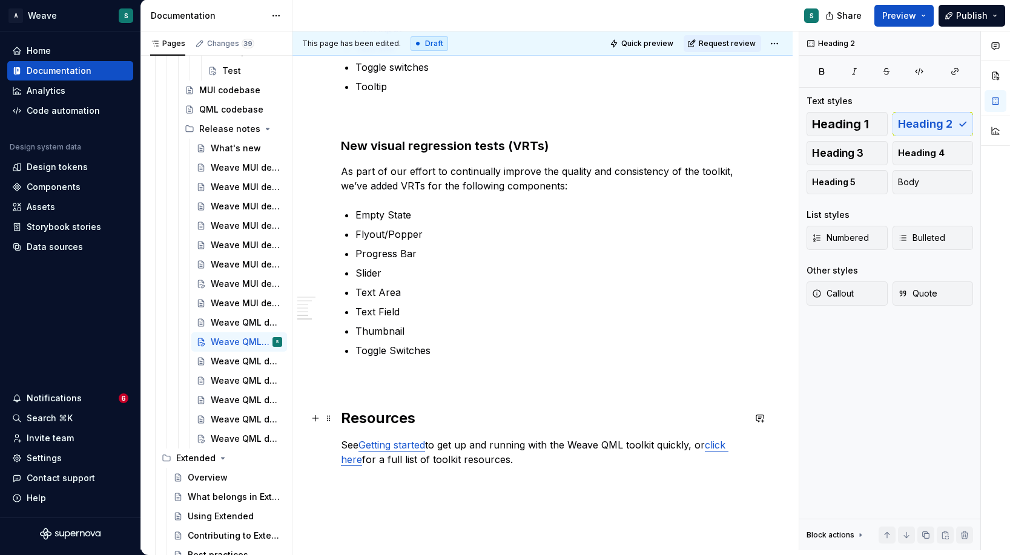
scroll to position [767, 0]
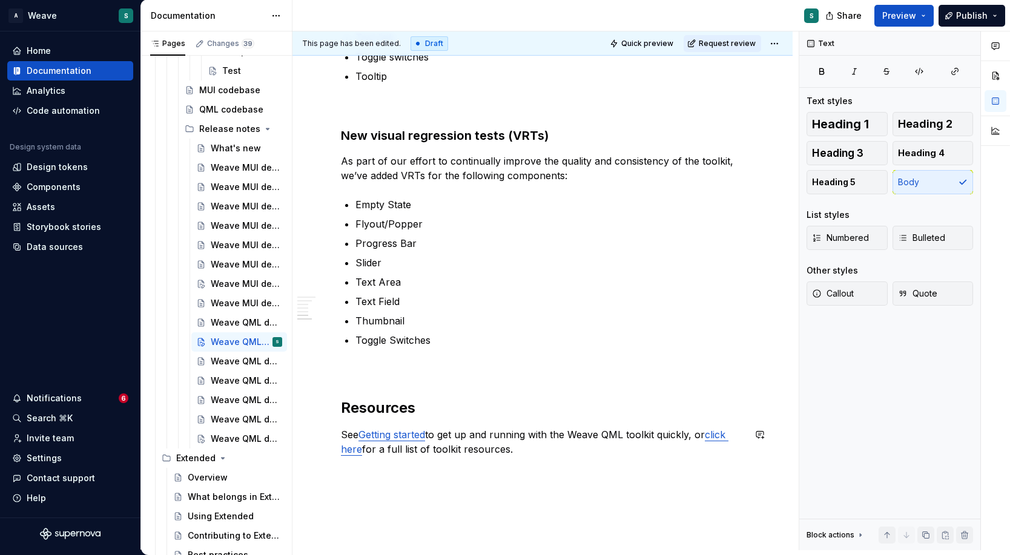
click at [433, 487] on div "Weave QML Developer Toolkit v2.2.0 Release Notes Welcome to the v2.2.0 release …" at bounding box center [542, 48] width 500 height 1179
click at [454, 446] on p "See Getting started to get up and running with the Weave QML toolkit quickly, o…" at bounding box center [542, 441] width 403 height 29
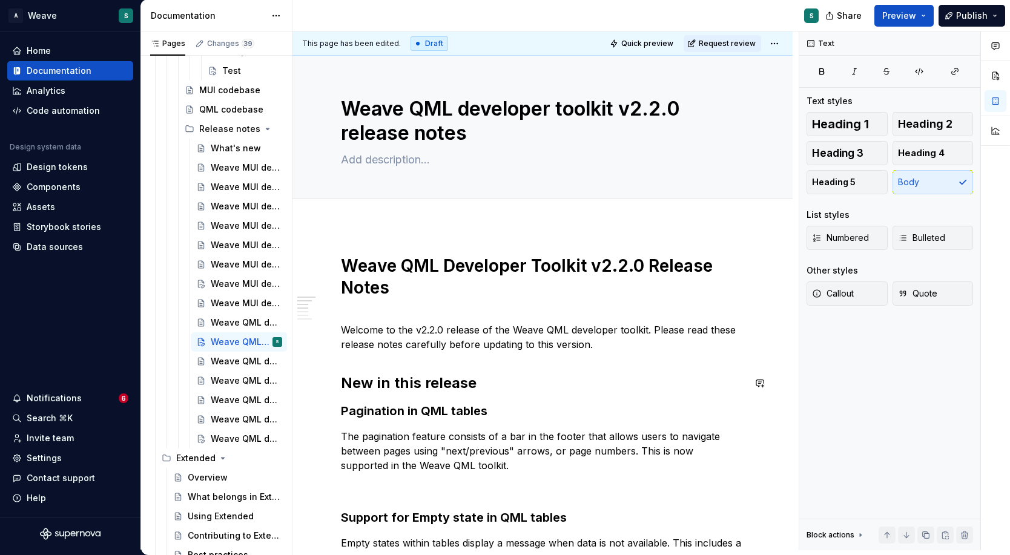
scroll to position [0, 0]
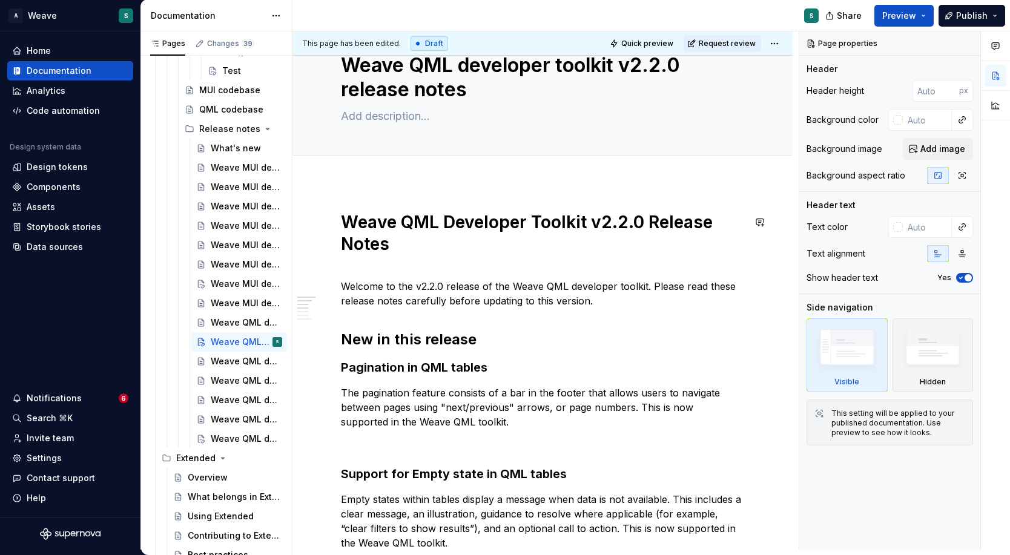
scroll to position [28, 0]
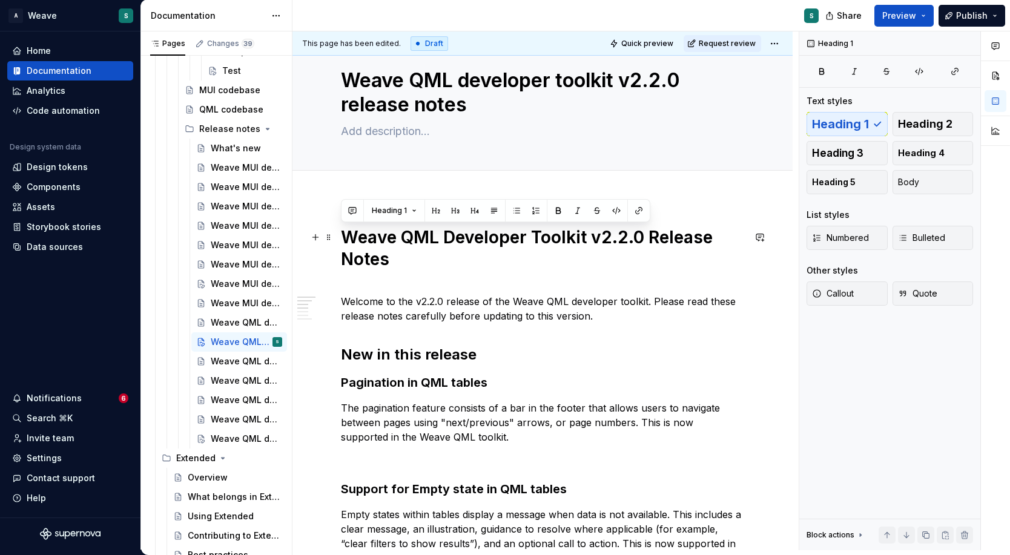
drag, startPoint x: 343, startPoint y: 230, endPoint x: 424, endPoint y: 263, distance: 87.1
click at [424, 263] on h1 "Weave QML Developer Toolkit v2.2.0 Release Notes" at bounding box center [542, 248] width 403 height 44
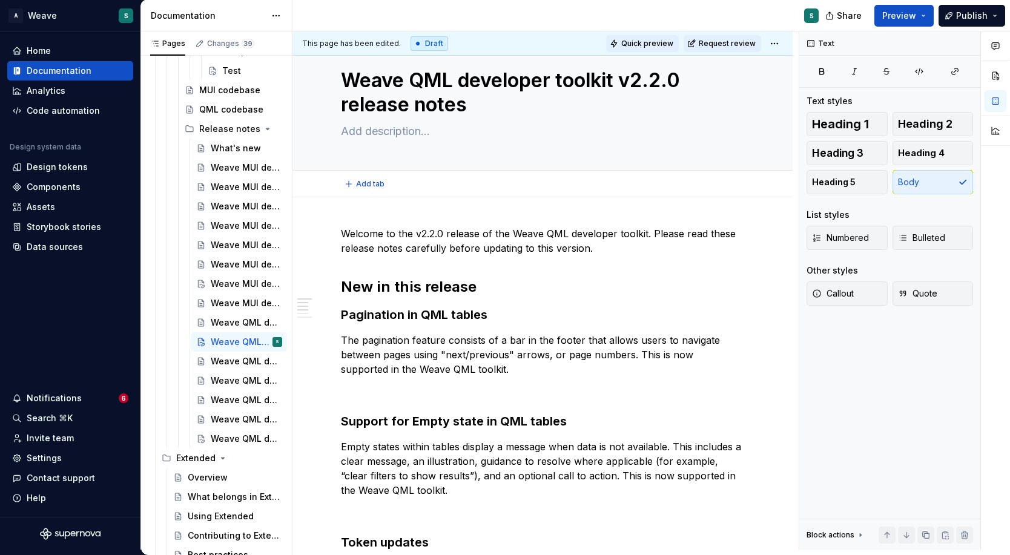
type textarea "*"
